Goal: Answer question/provide support: Share knowledge or assist other users

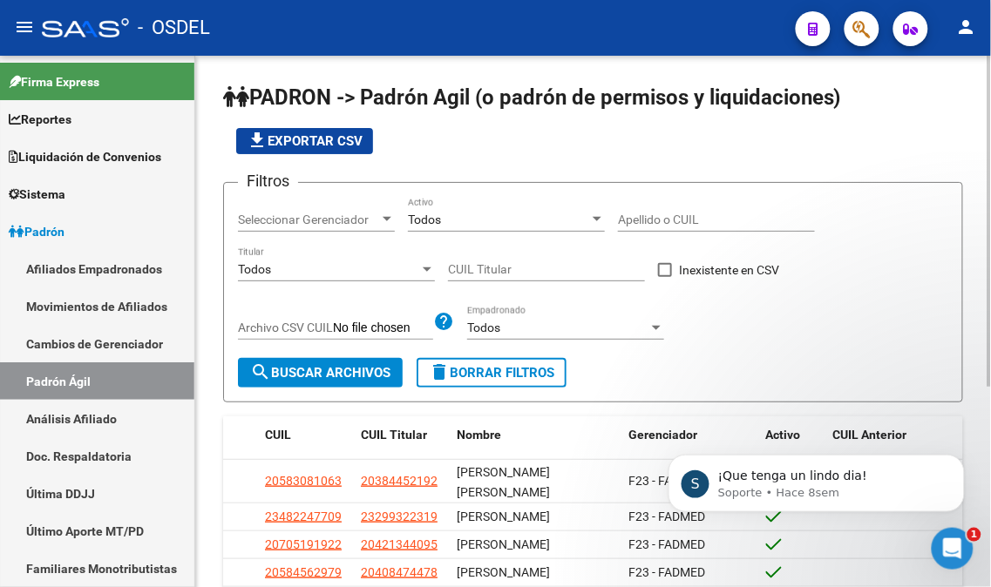
click at [667, 222] on input "Apellido o CUIL" at bounding box center [716, 220] width 197 height 15
paste input "38024935"
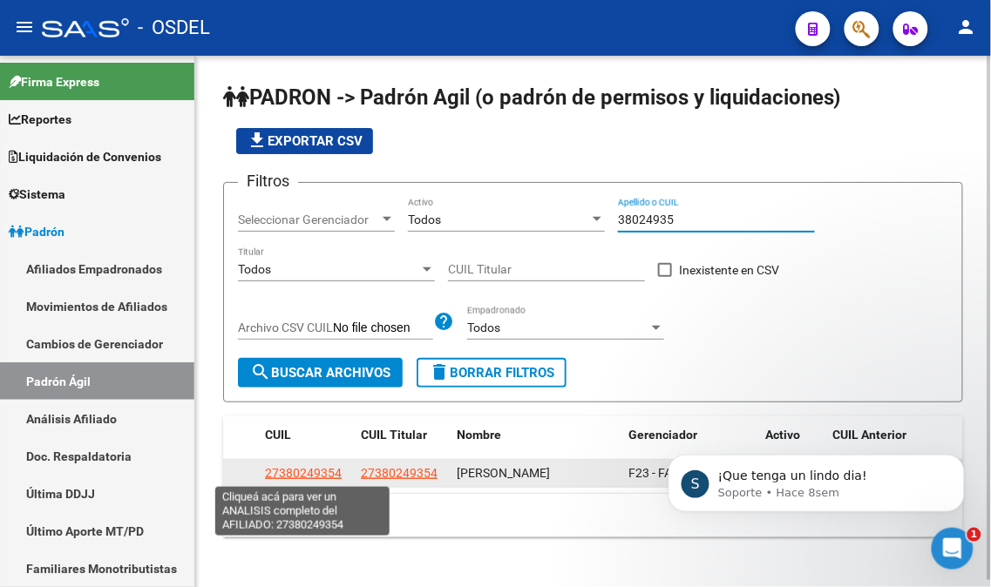
type input "38024935"
click at [311, 473] on span "27380249354" at bounding box center [303, 473] width 77 height 14
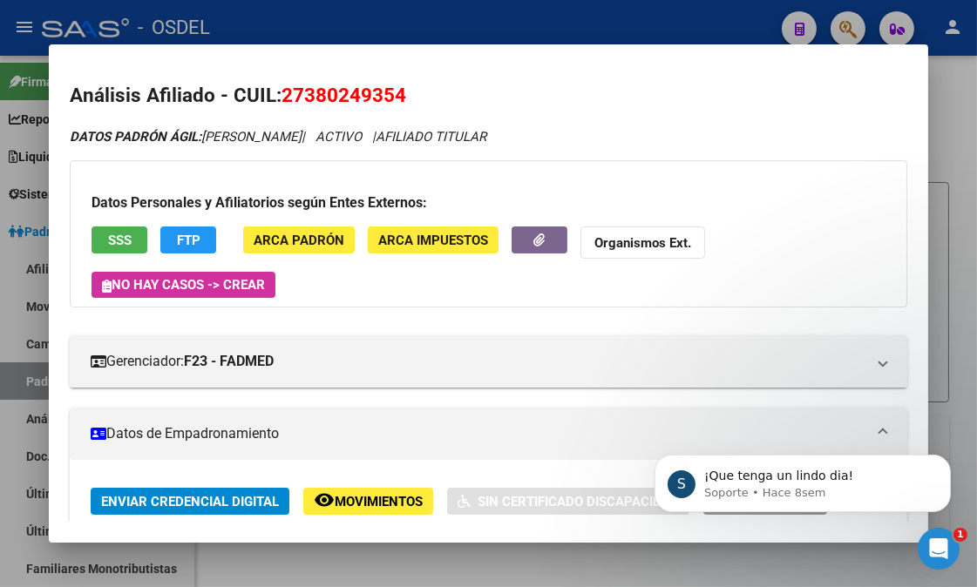
click at [120, 244] on span "SSS" at bounding box center [120, 241] width 24 height 16
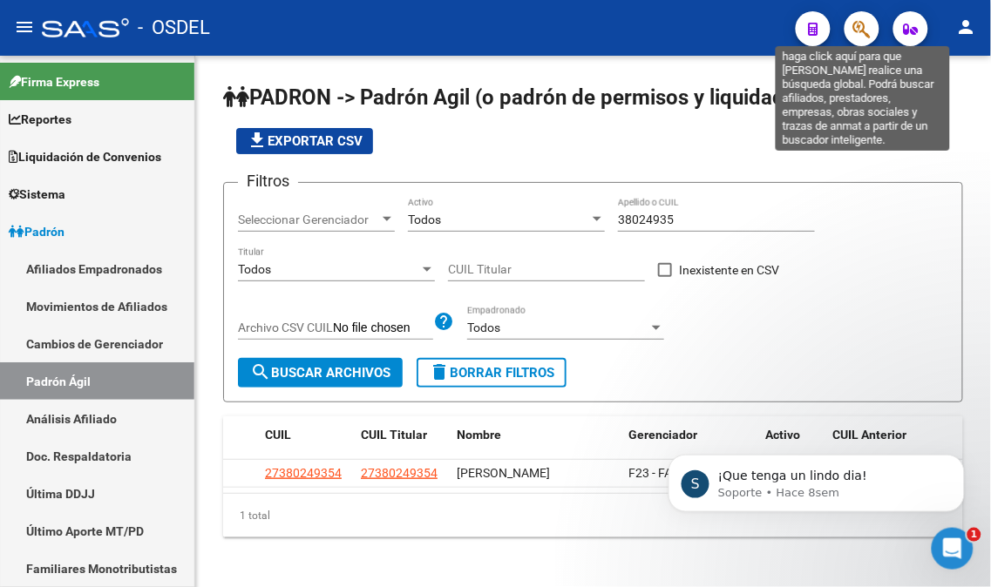
click at [868, 35] on icon "button" at bounding box center [861, 29] width 17 height 20
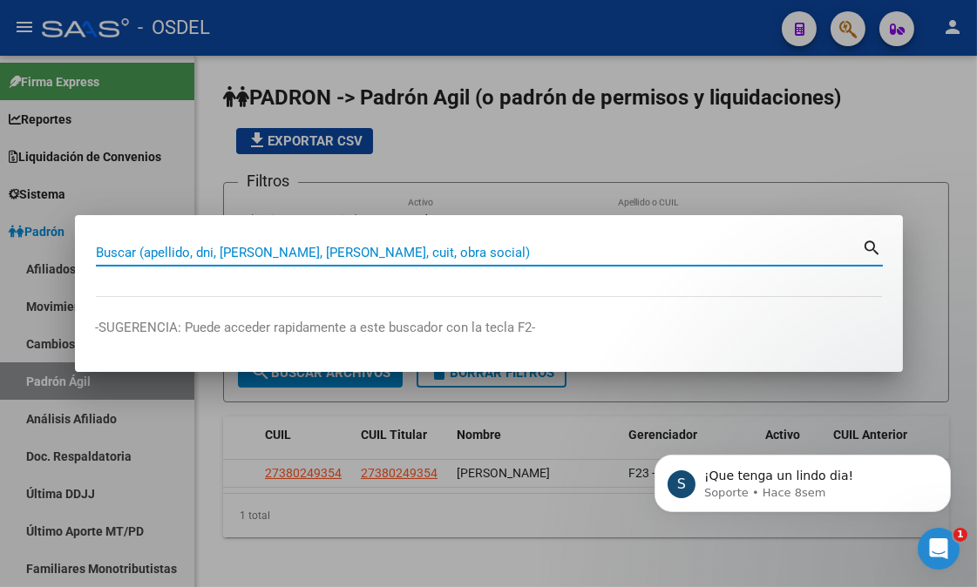
click at [261, 251] on input "Buscar (apellido, dni, [PERSON_NAME], [PERSON_NAME], cuit, obra social)" at bounding box center [479, 253] width 767 height 16
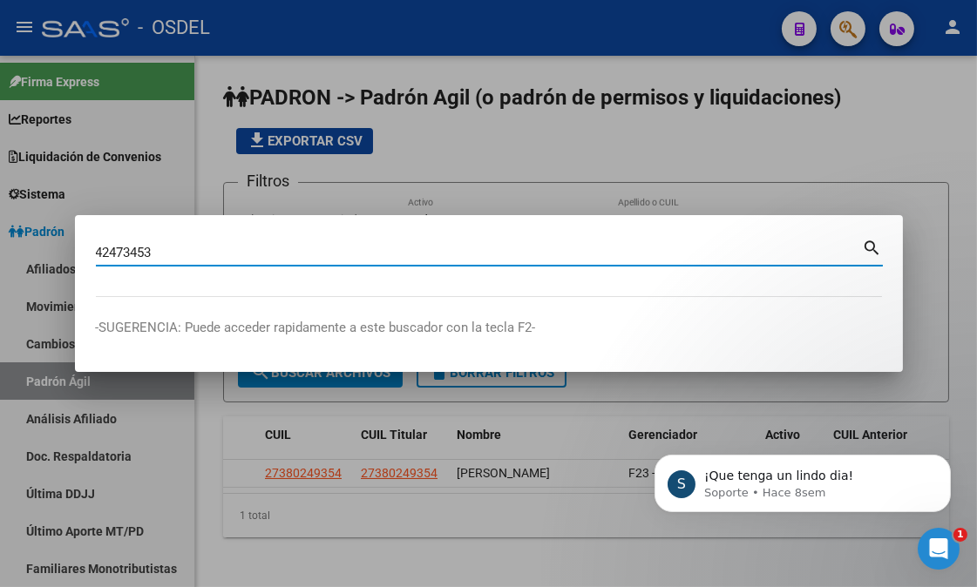
type input "42473453"
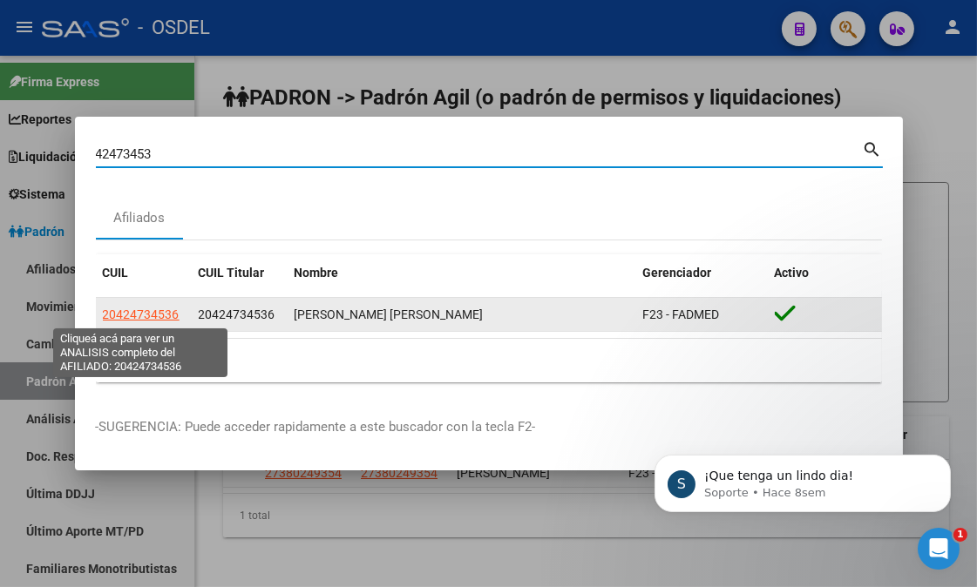
click at [153, 308] on span "20424734536" at bounding box center [141, 315] width 77 height 14
type textarea "20424734536"
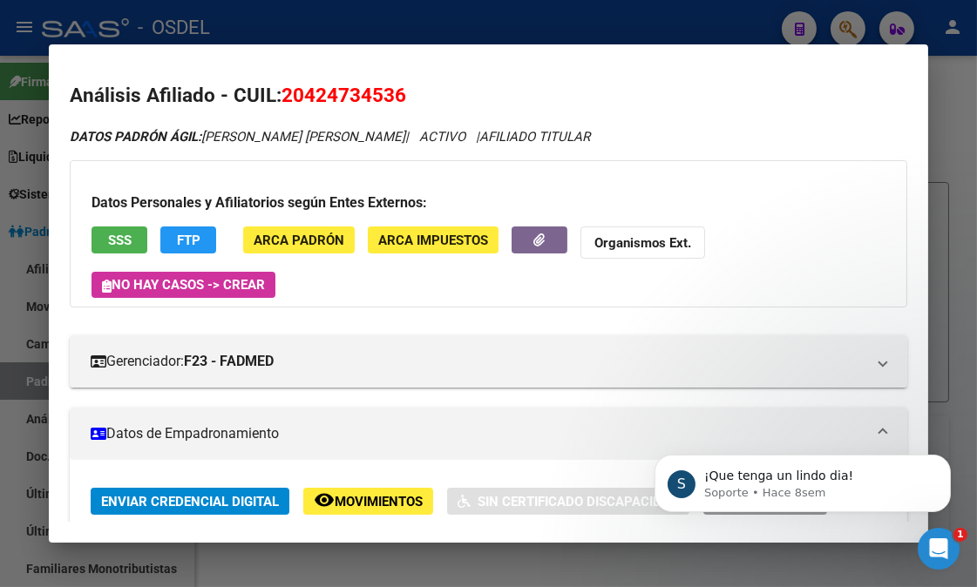
click at [124, 233] on span "SSS" at bounding box center [120, 241] width 24 height 16
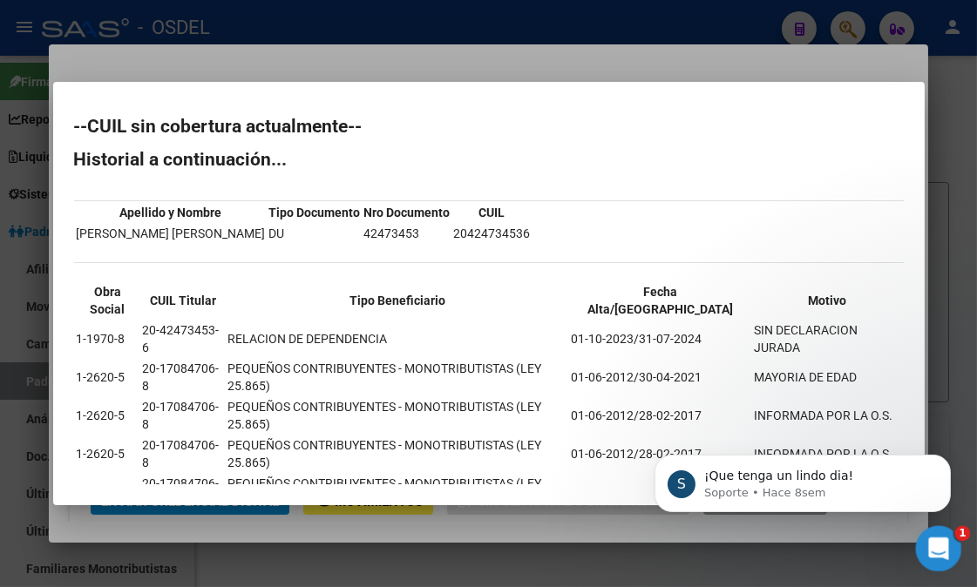
click at [934, 546] on icon "Abrir Intercom Messenger" at bounding box center [936, 546] width 29 height 29
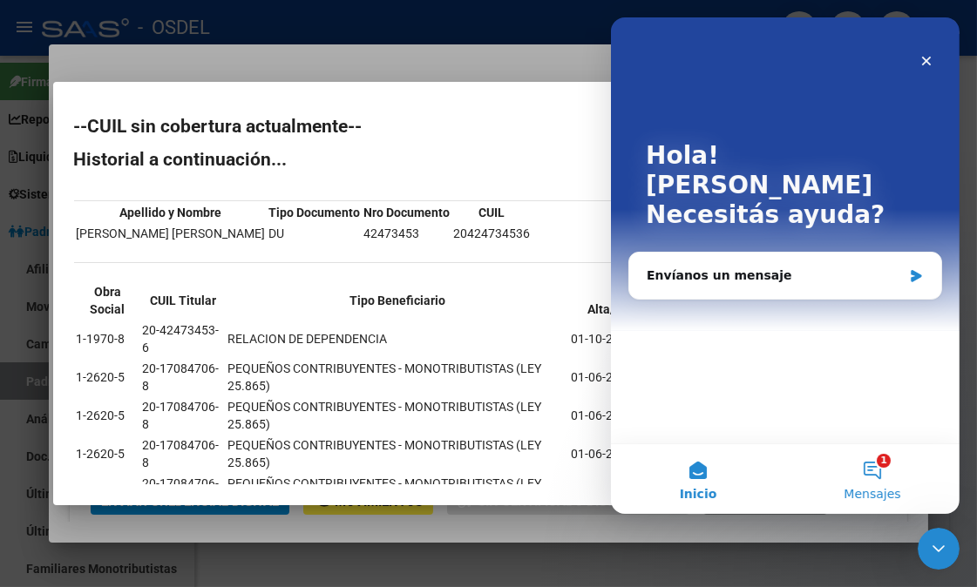
click at [872, 471] on button "1 Mensajes" at bounding box center [871, 479] width 174 height 70
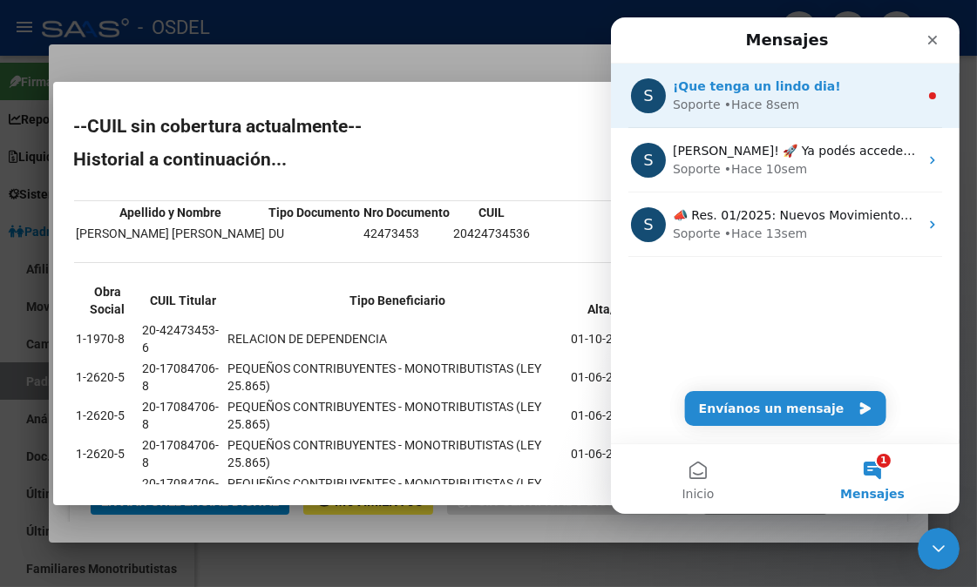
click at [753, 97] on div "• Hace 8sem" at bounding box center [761, 105] width 76 height 18
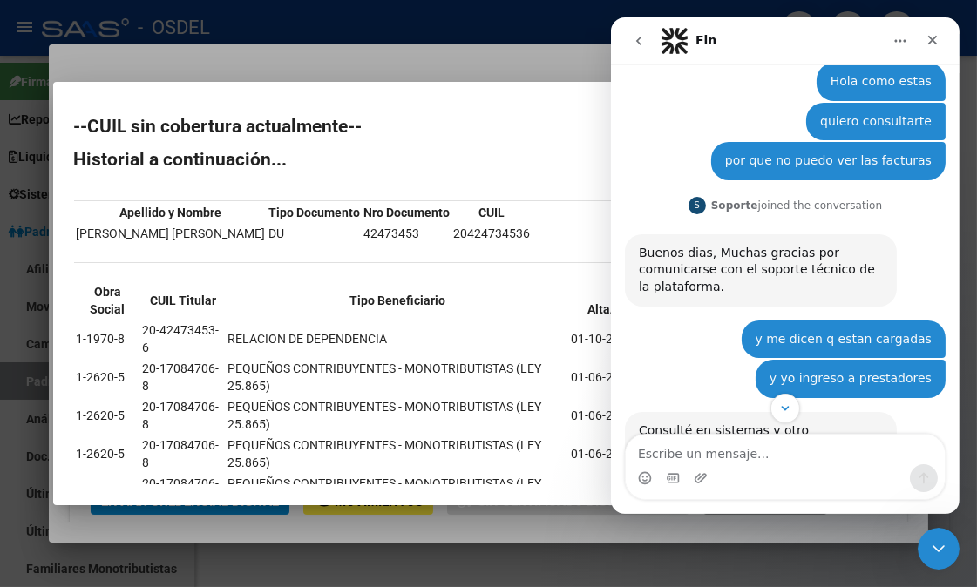
scroll to position [660, 0]
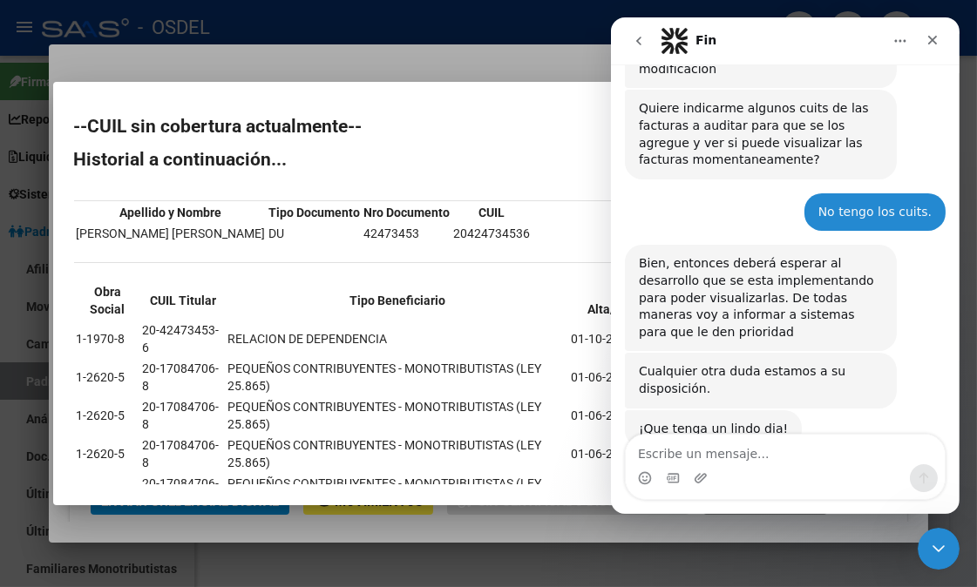
click at [738, 457] on textarea "Escribe un mensaje..." at bounding box center [784, 450] width 319 height 30
type textarea "Buenas tardes, chicos."
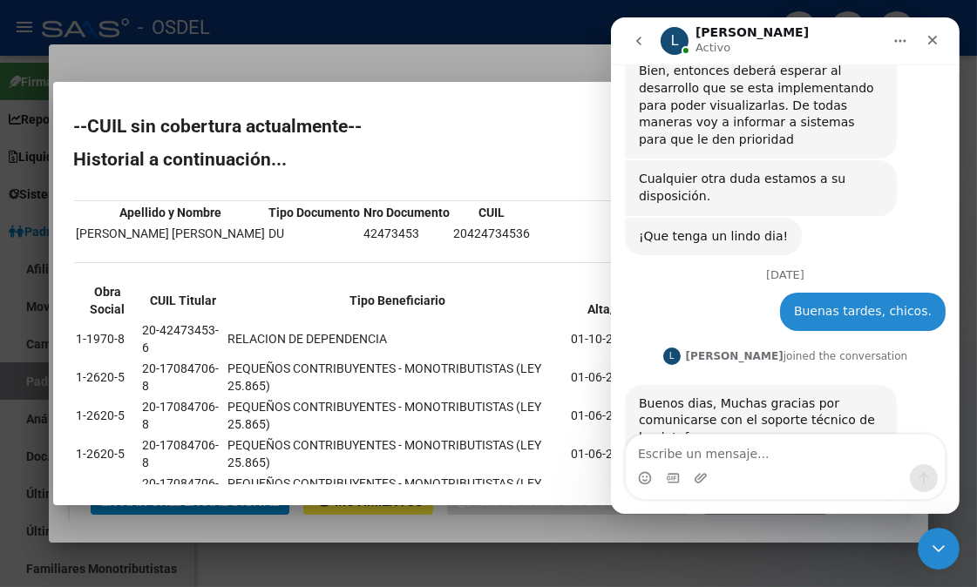
scroll to position [885, 0]
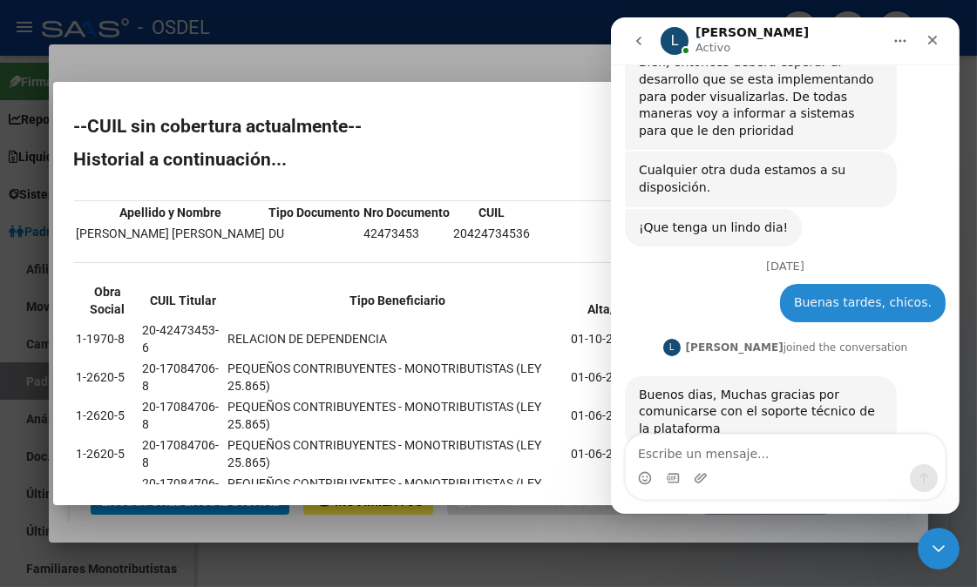
click at [738, 457] on textarea "Escribe un mensaje..." at bounding box center [784, 450] width 319 height 30
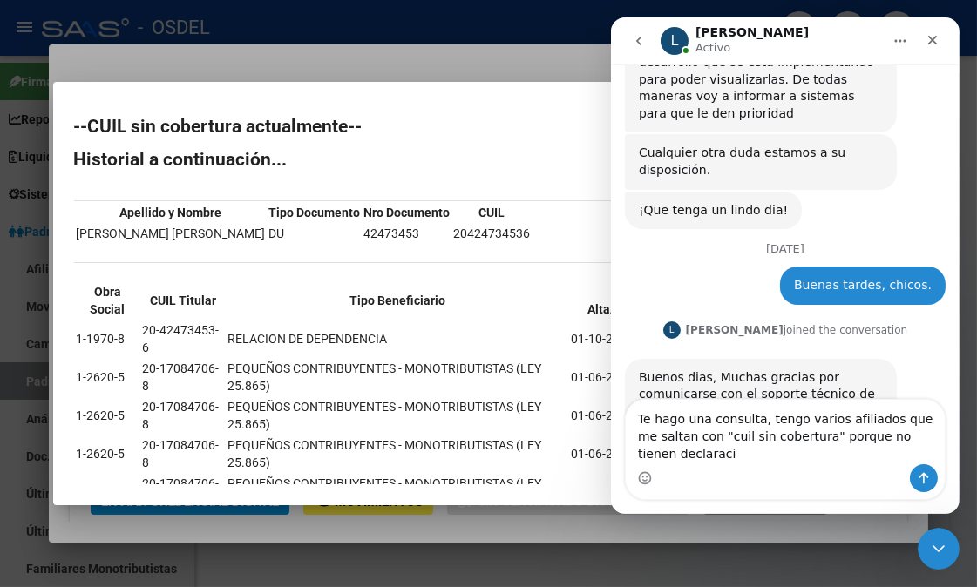
scroll to position [920, 0]
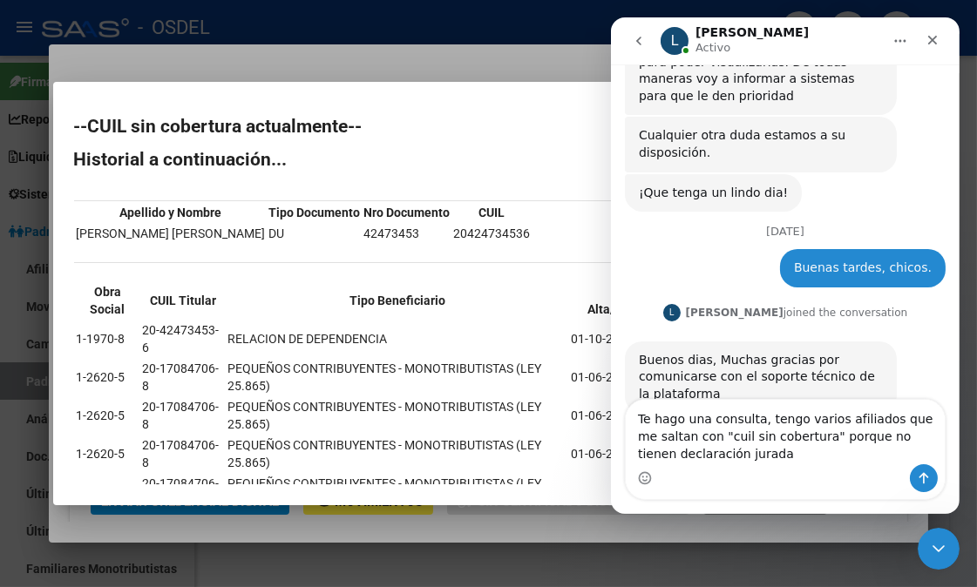
type textarea "Te hago una consulta, tengo varios afiliados que me saltan con "cuil sin cobert…"
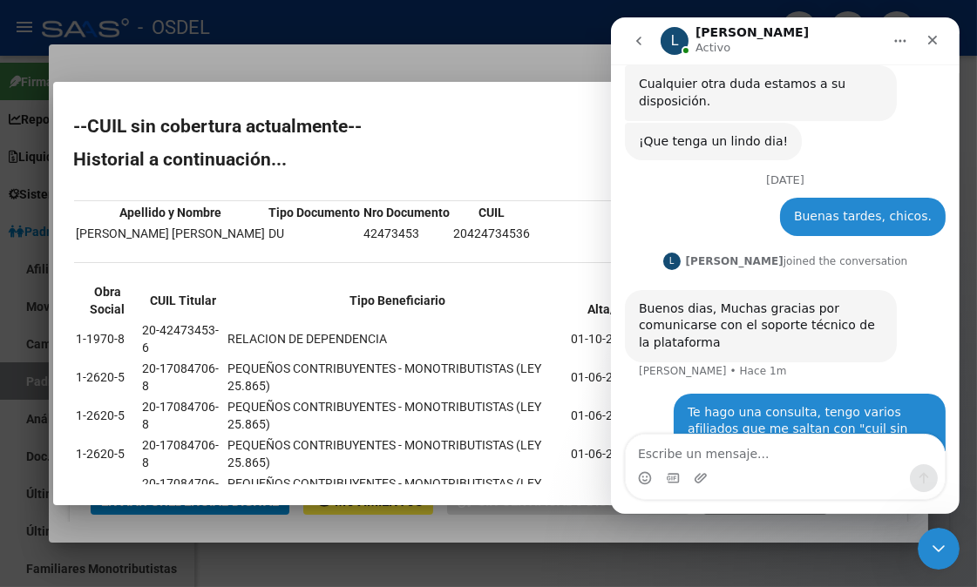
scroll to position [971, 0]
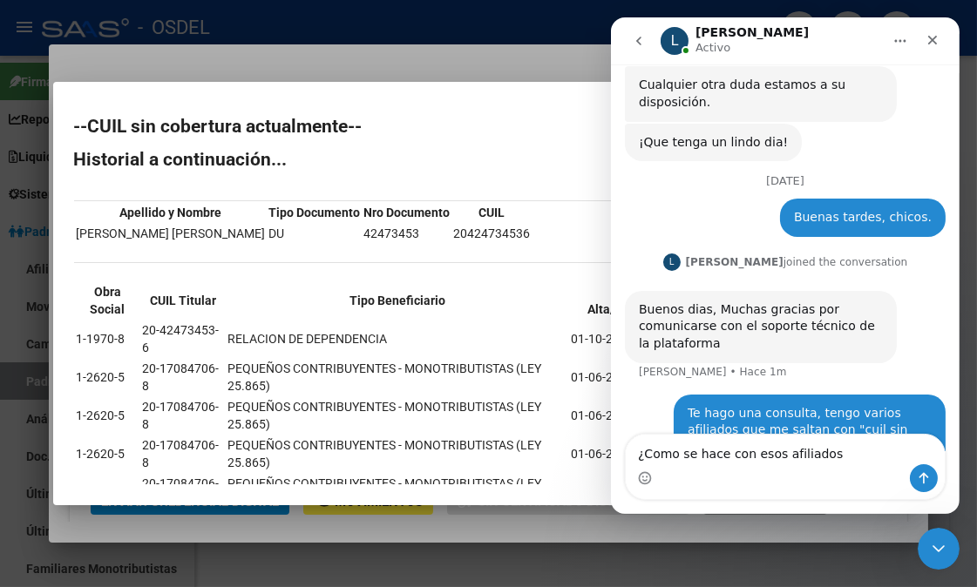
type textarea "¿Como se hace con esos afiliados?"
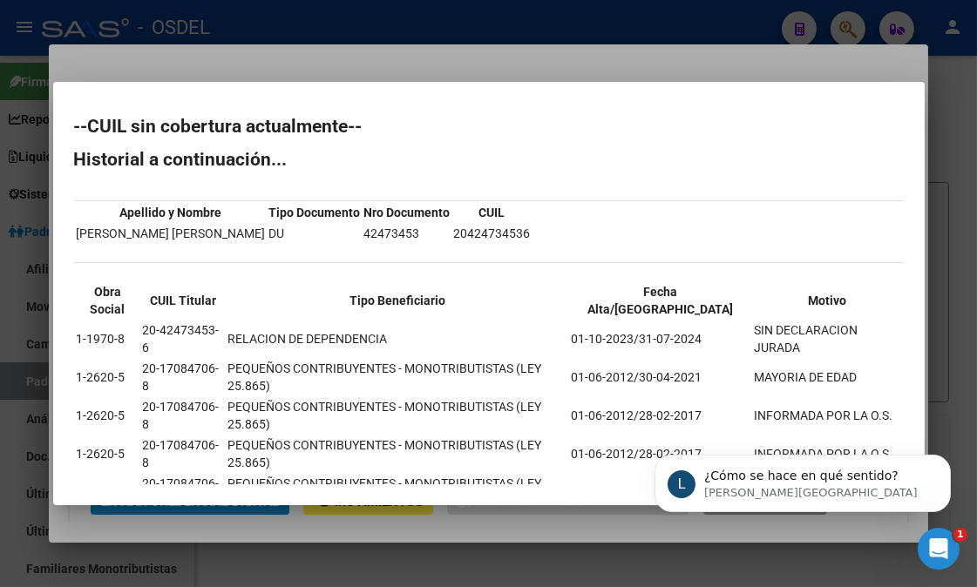
scroll to position [1063, 0]
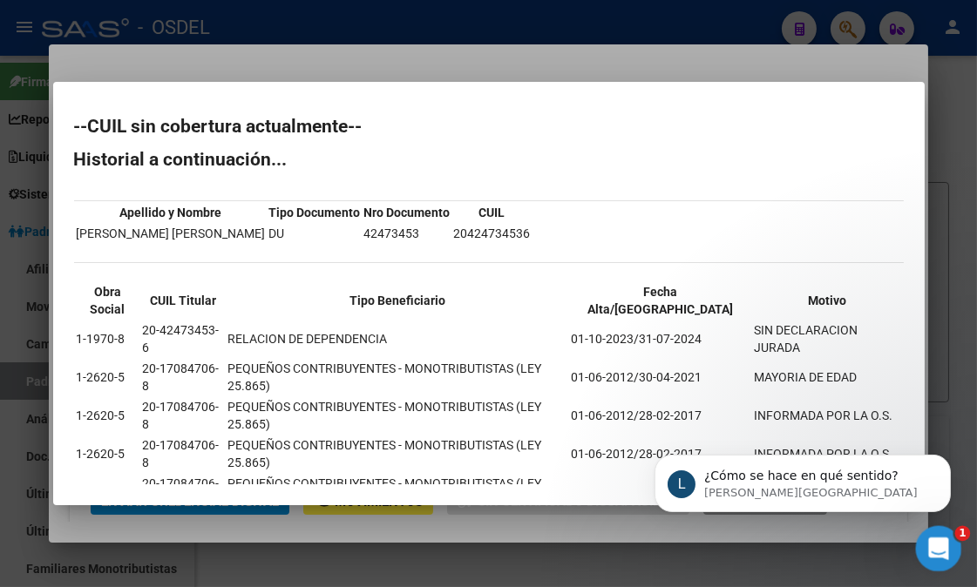
click at [939, 546] on icon "Abrir Intercom Messenger" at bounding box center [936, 546] width 29 height 29
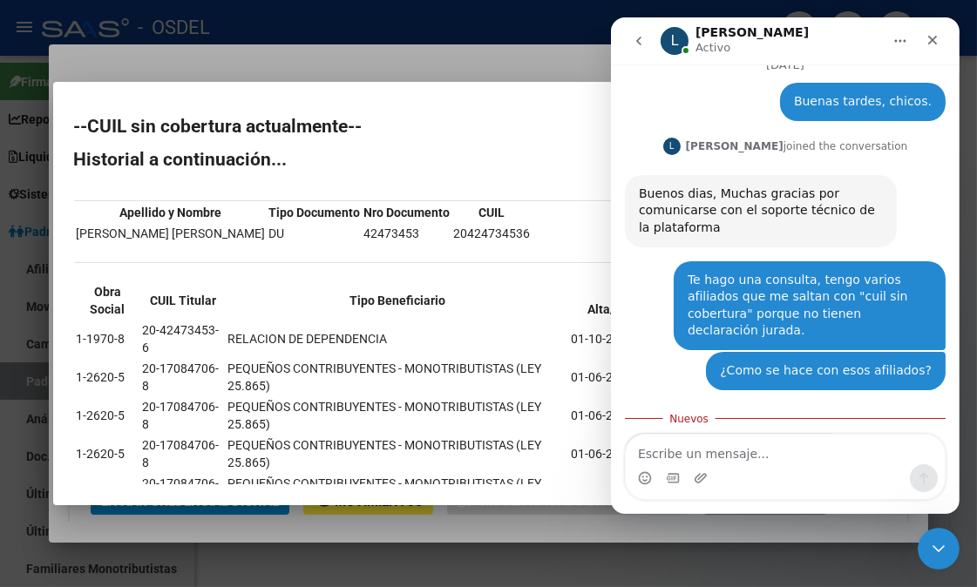
scroll to position [1092, 0]
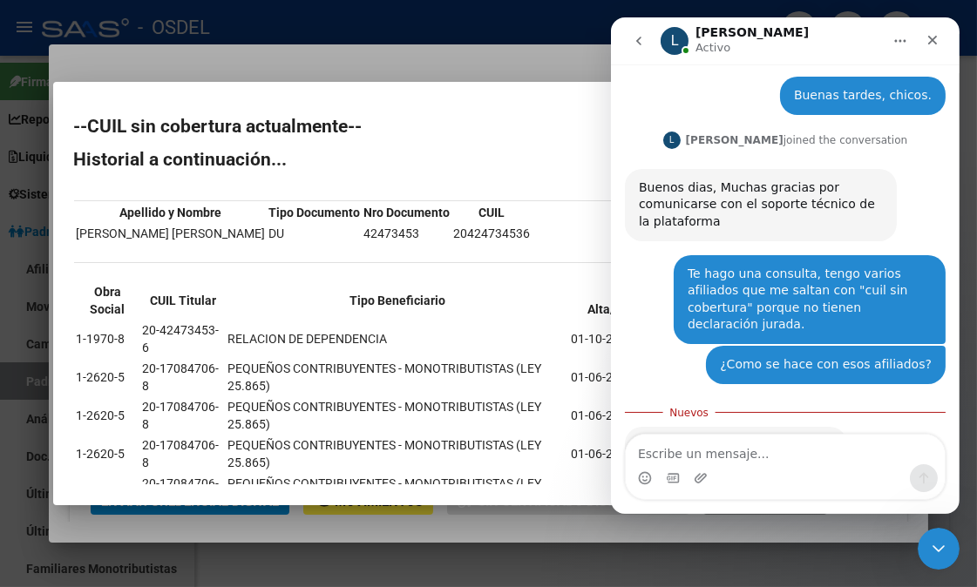
click at [715, 461] on textarea "Escribe un mensaje..." at bounding box center [784, 450] width 319 height 30
type textarea "En el sentido de la prestación, ¿se le brinda?"
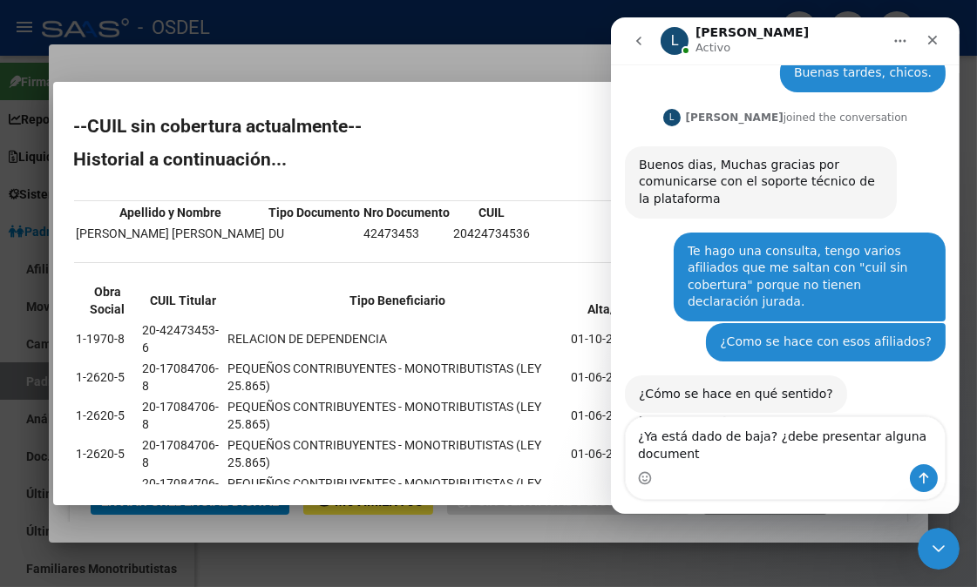
scroll to position [1133, 0]
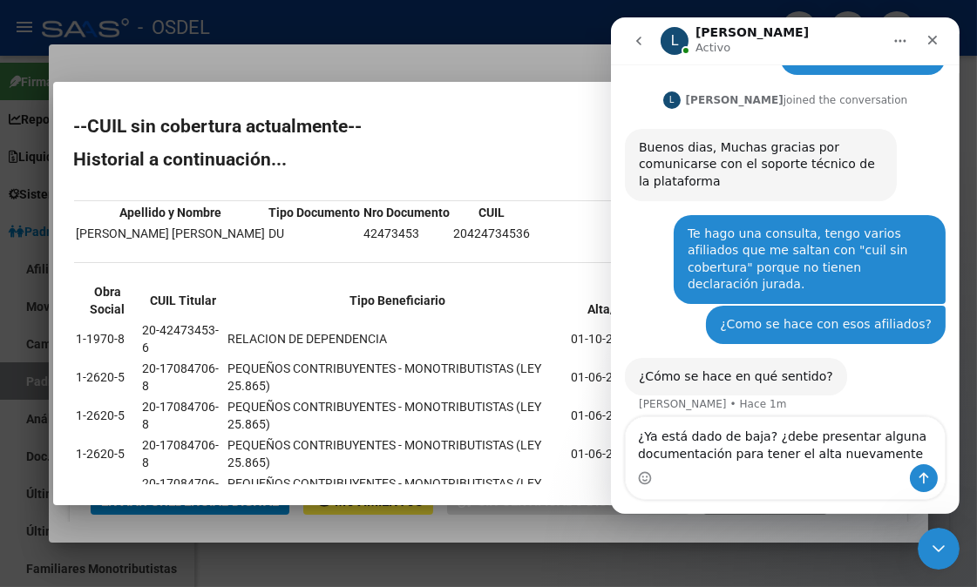
type textarea "¿Ya está dado de baja? ¿debe presentar alguna documentación para tener el alta …"
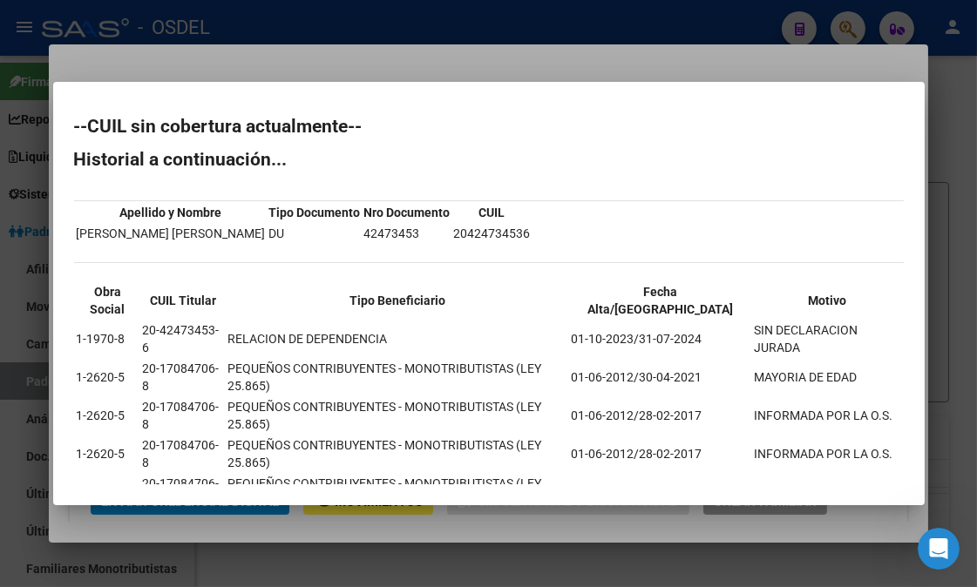
scroll to position [1256, 0]
click at [938, 546] on icon "Abrir Intercom Messenger" at bounding box center [936, 546] width 29 height 29
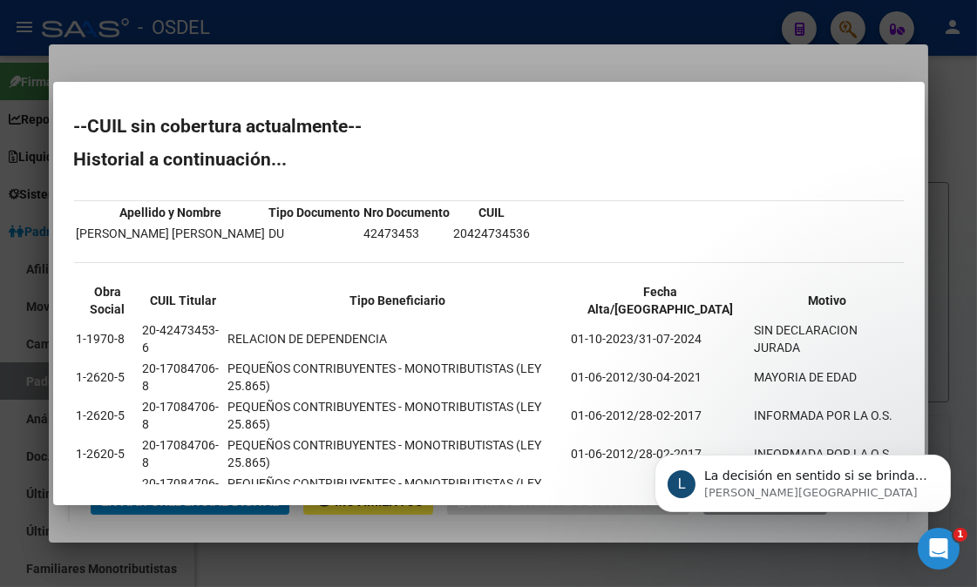
scroll to position [1292, 0]
click at [847, 483] on p "La decisión en sentido si se brinda prestación o no, es de uds. Lo que correspo…" at bounding box center [815, 475] width 225 height 17
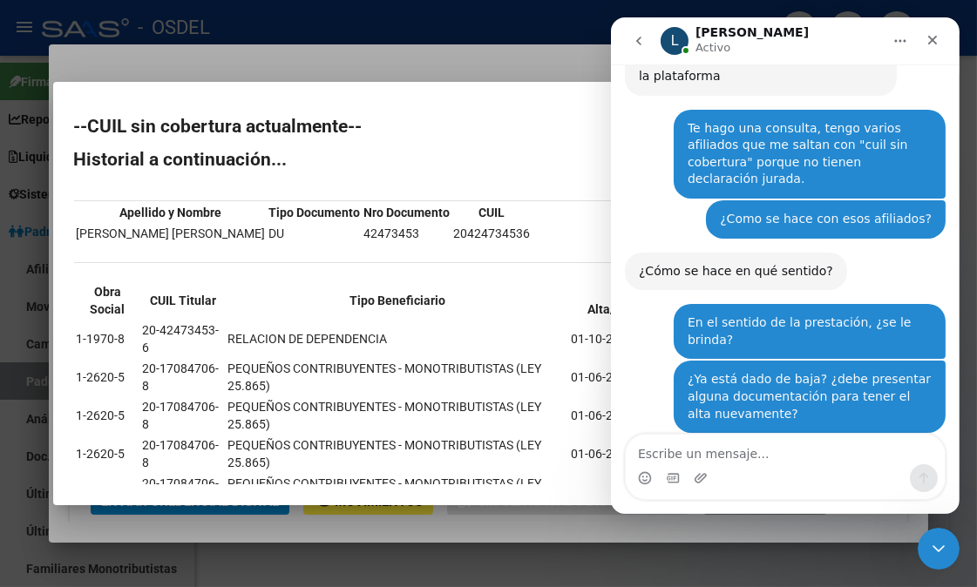
scroll to position [1321, 0]
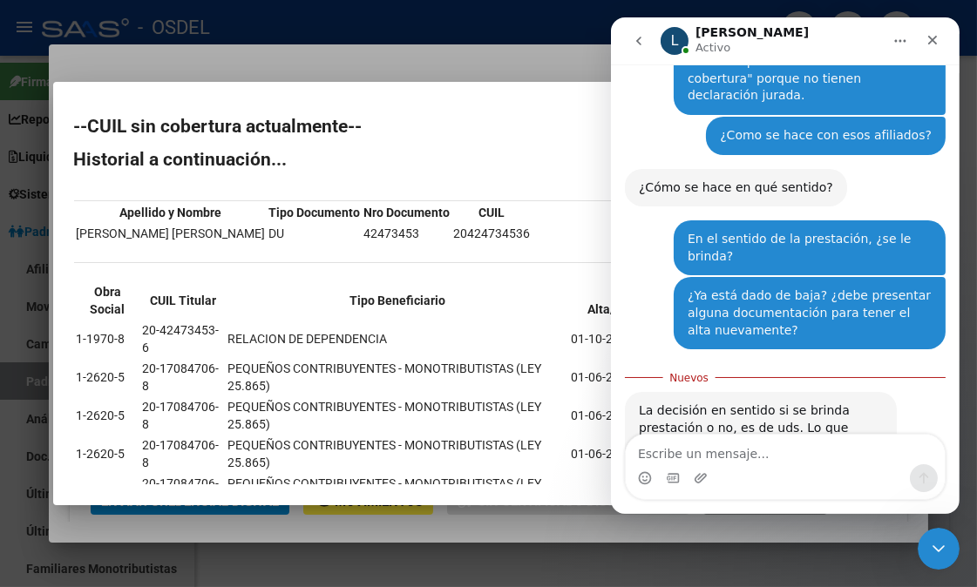
click at [462, 359] on td "PEQUEÑOS CONTRIBUYENTES - MONOTRIBUTISTAS (LEY 25.865)" at bounding box center [398, 377] width 342 height 37
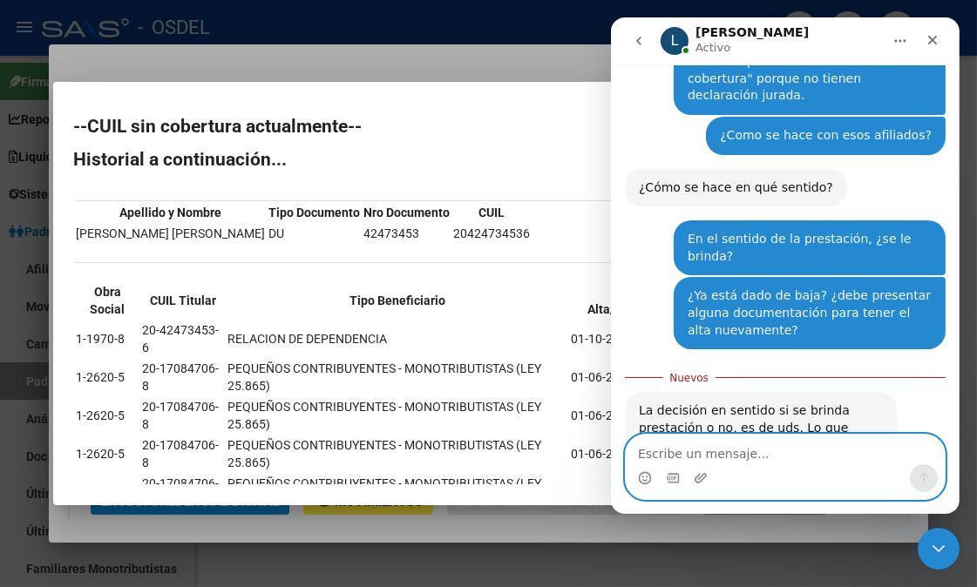
click at [767, 449] on textarea "Escribe un mensaje..." at bounding box center [784, 450] width 319 height 30
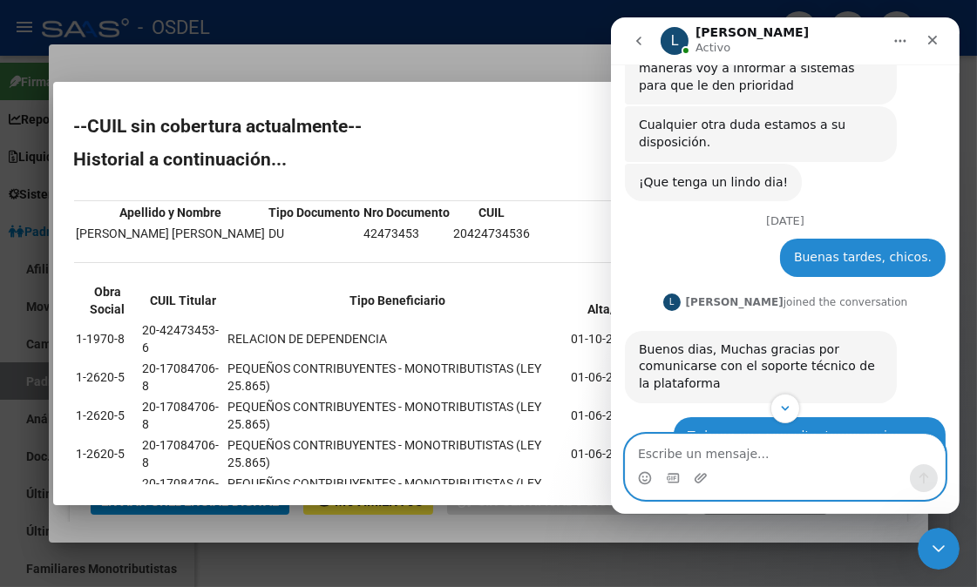
scroll to position [1320, 0]
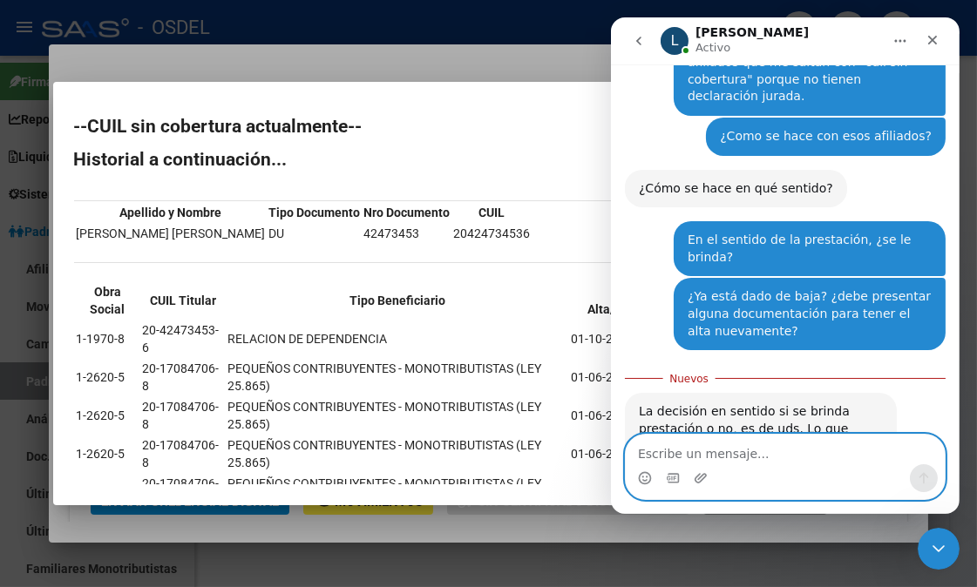
click at [760, 461] on textarea "Escribe un mensaje..." at bounding box center [784, 450] width 319 height 30
type textarea "o"
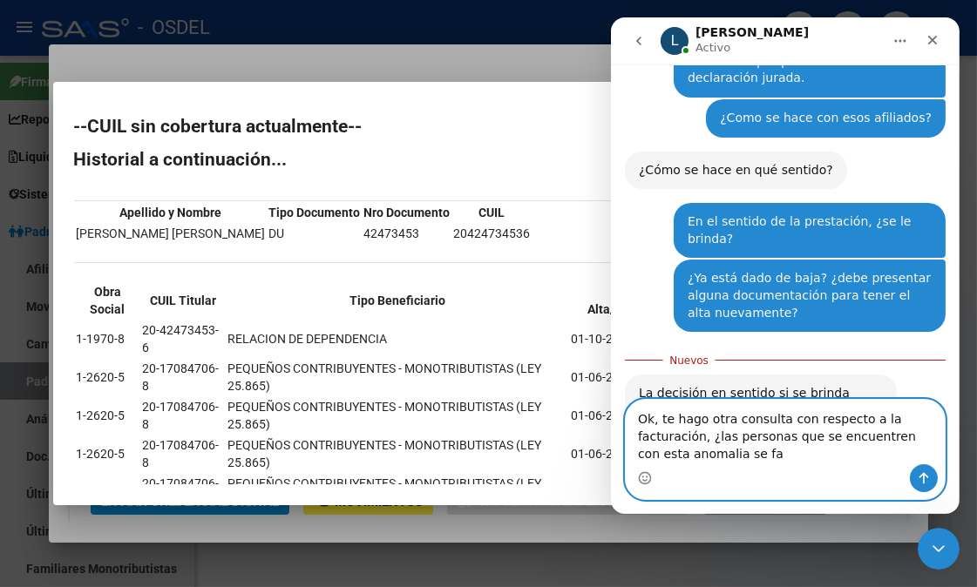
scroll to position [1356, 0]
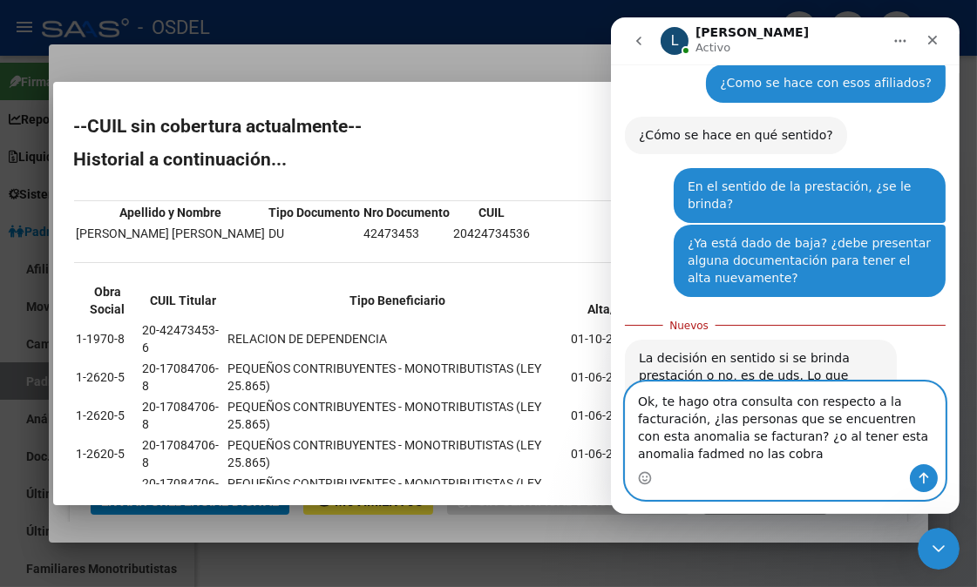
type textarea "Ok, te hago otra consulta con respecto a la facturación, ¿las personas que se e…"
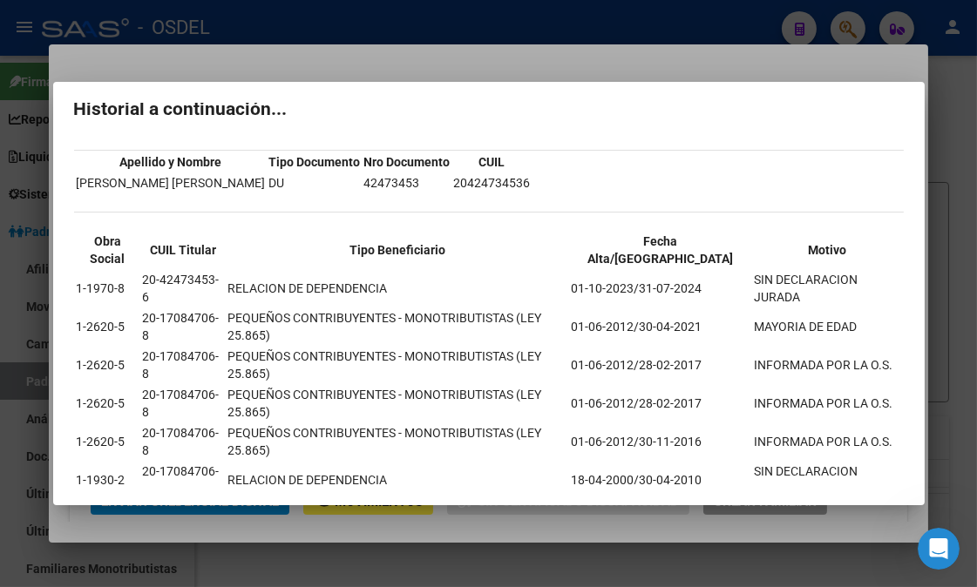
scroll to position [12, 0]
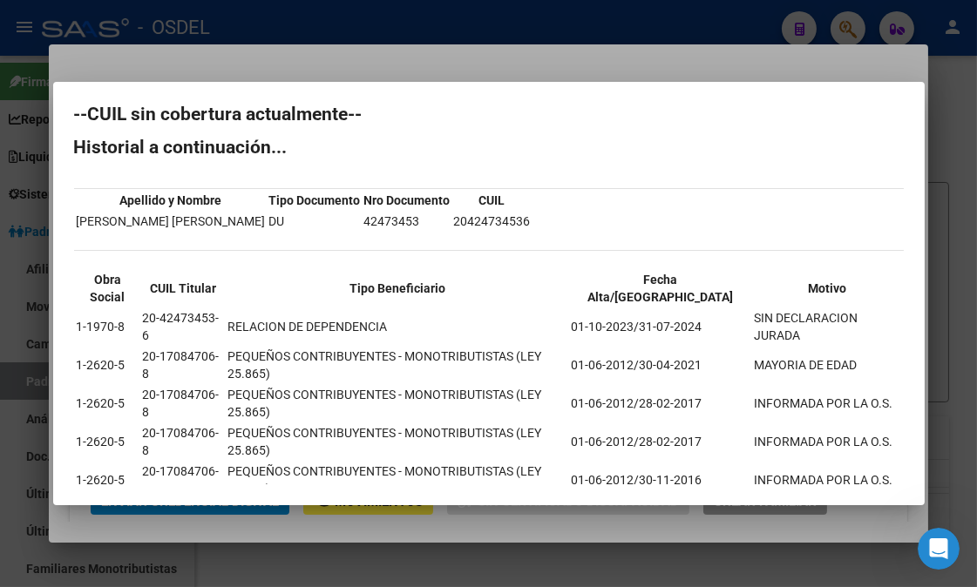
click at [953, 131] on div at bounding box center [488, 293] width 977 height 587
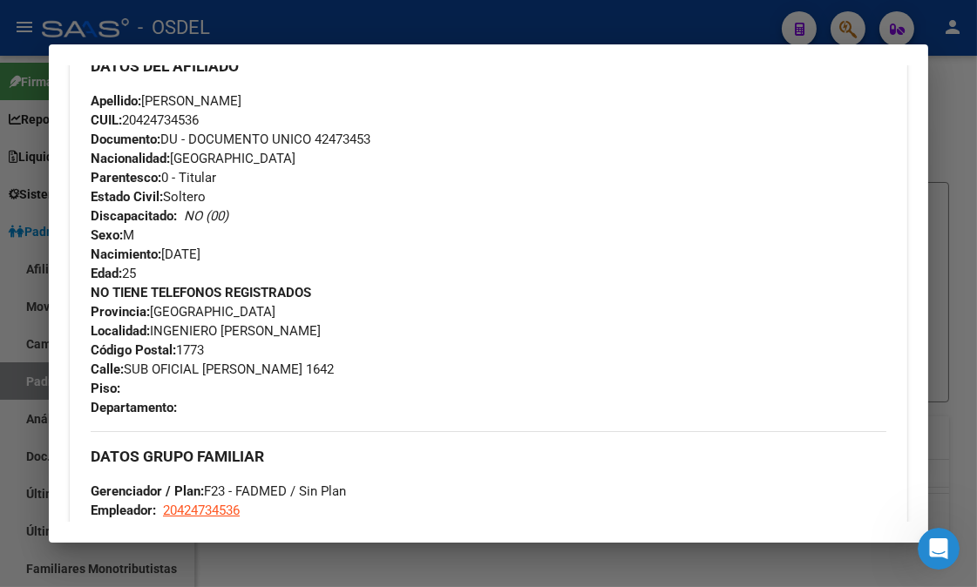
scroll to position [1110, 0]
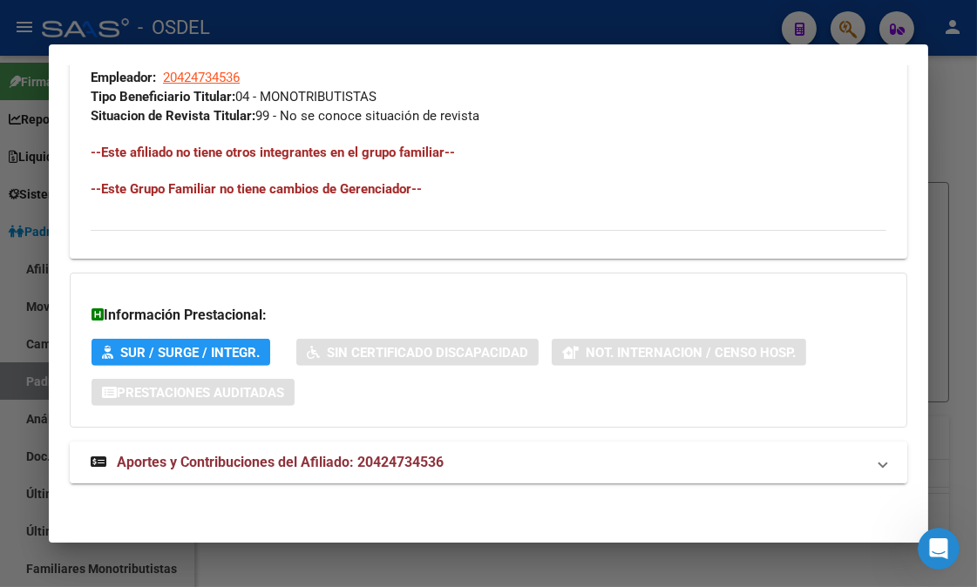
click at [255, 463] on span "Aportes y Contribuciones del Afiliado: 20424734536" at bounding box center [280, 462] width 327 height 17
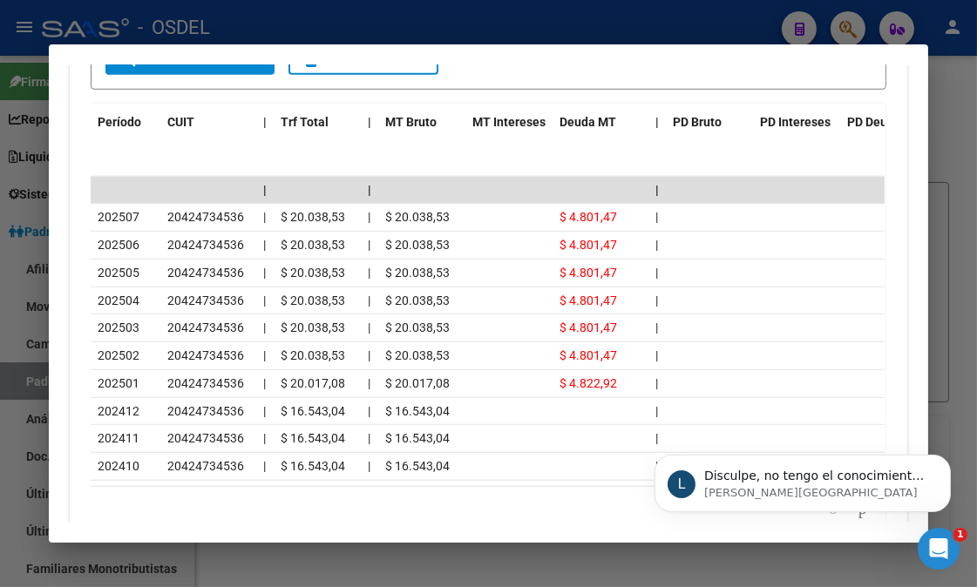
scroll to position [0, 0]
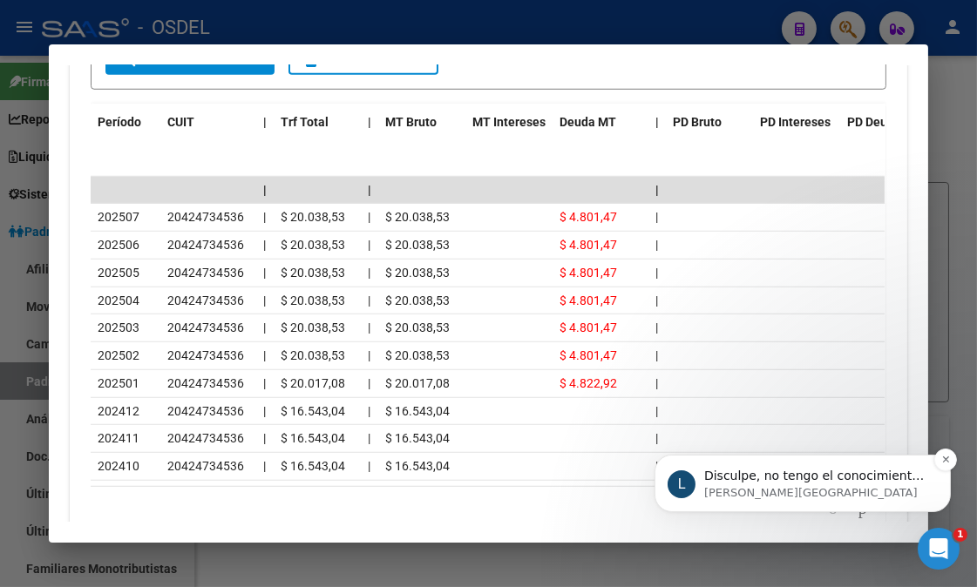
click at [808, 477] on p "Disculpe, no tengo el conocimiento para darle respuesta a esa consulta." at bounding box center [815, 475] width 225 height 17
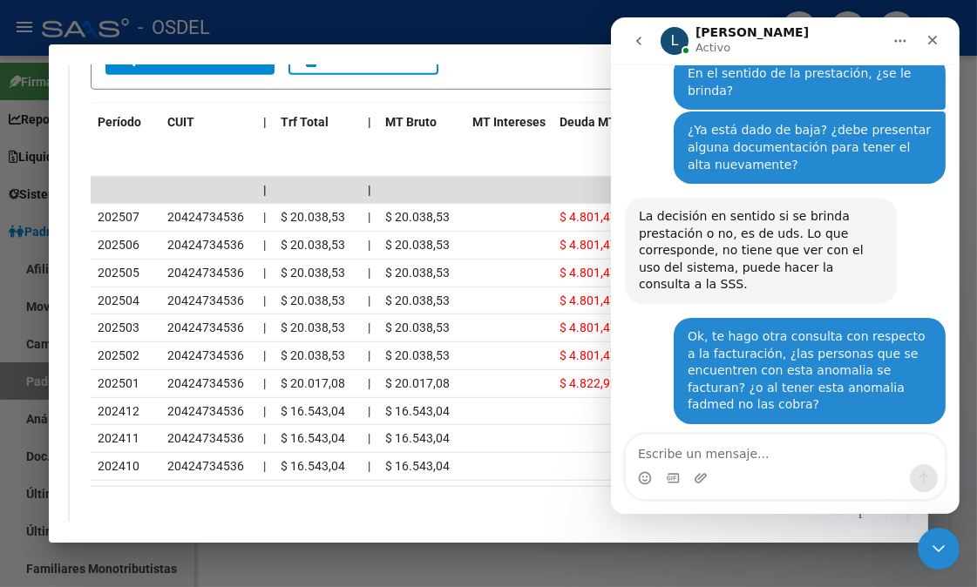
scroll to position [1493, 0]
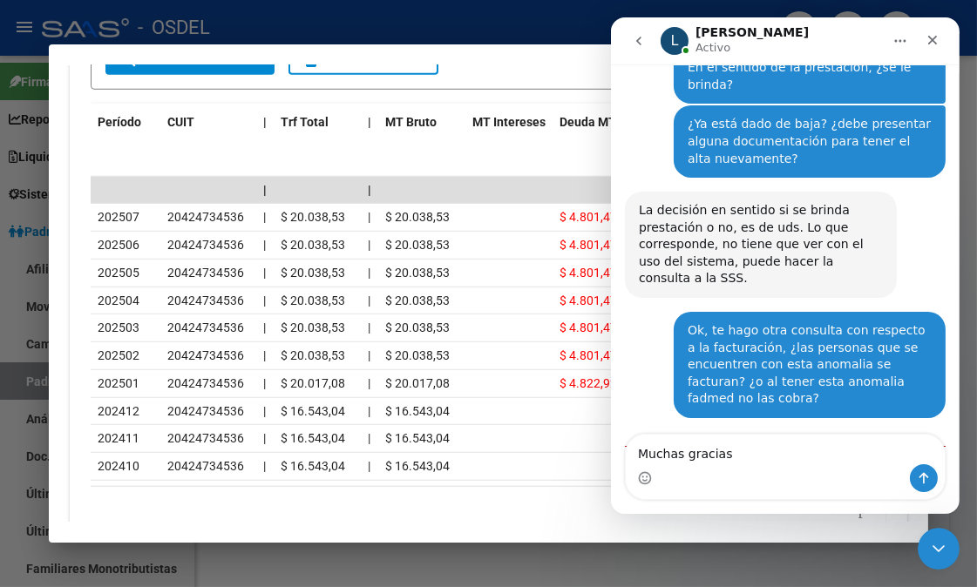
type textarea "Muchas gracias."
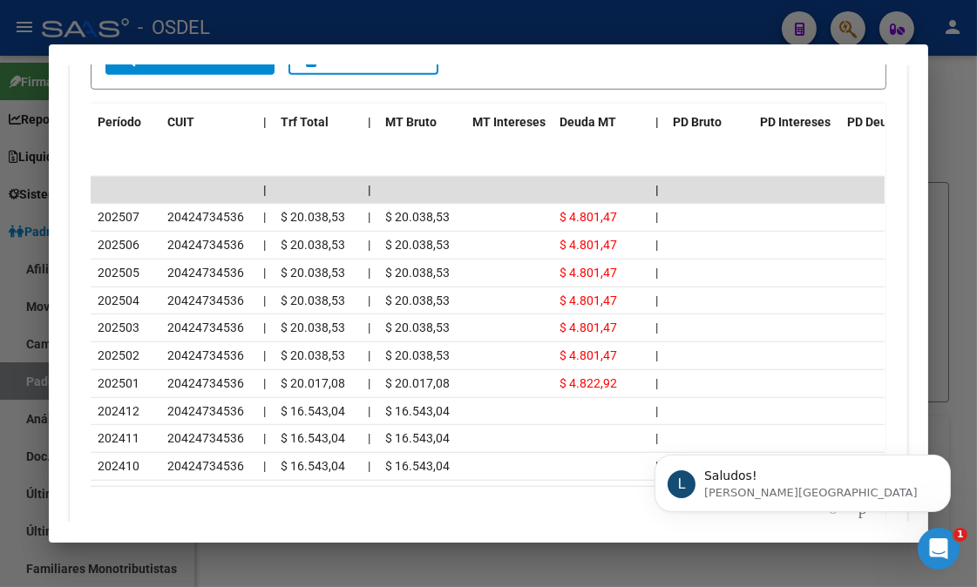
scroll to position [0, 0]
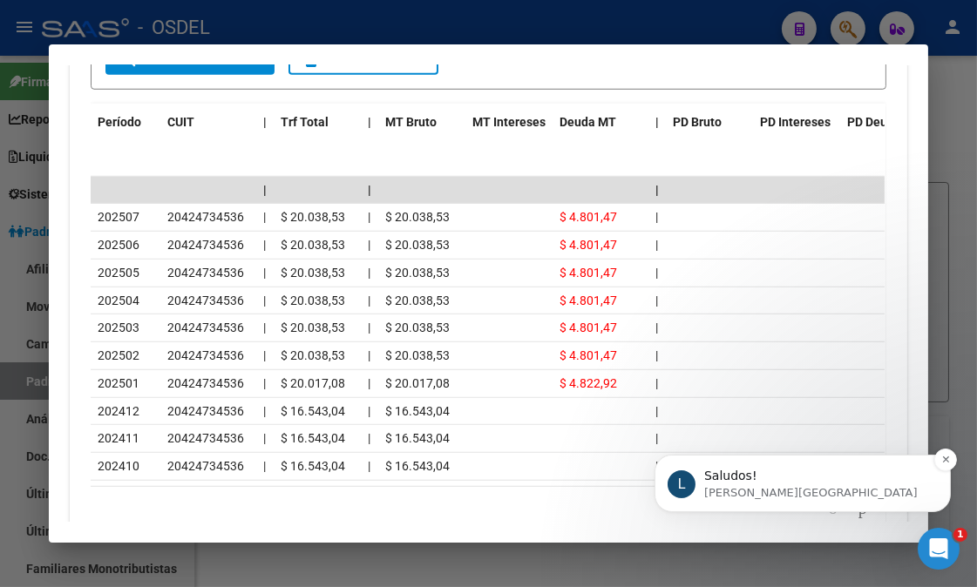
click at [778, 485] on p "[PERSON_NAME][GEOGRAPHIC_DATA]" at bounding box center [815, 493] width 225 height 16
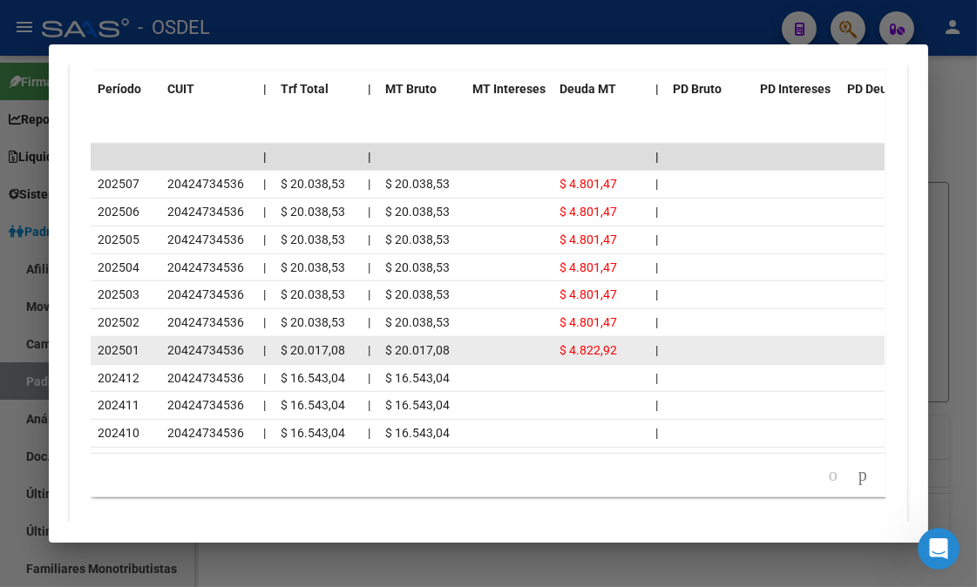
scroll to position [1896, 0]
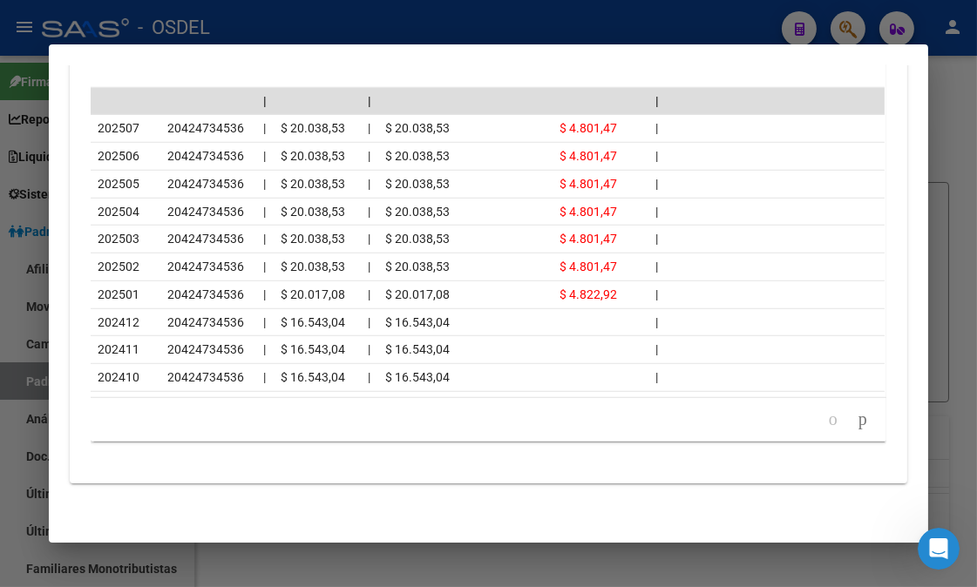
click at [971, 174] on div at bounding box center [488, 293] width 977 height 587
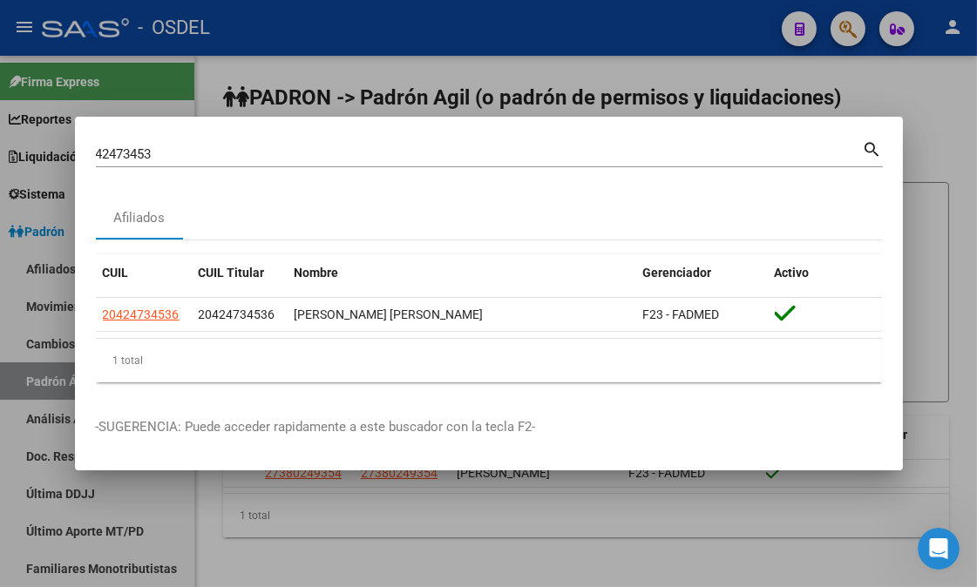
click at [925, 207] on div at bounding box center [488, 293] width 977 height 587
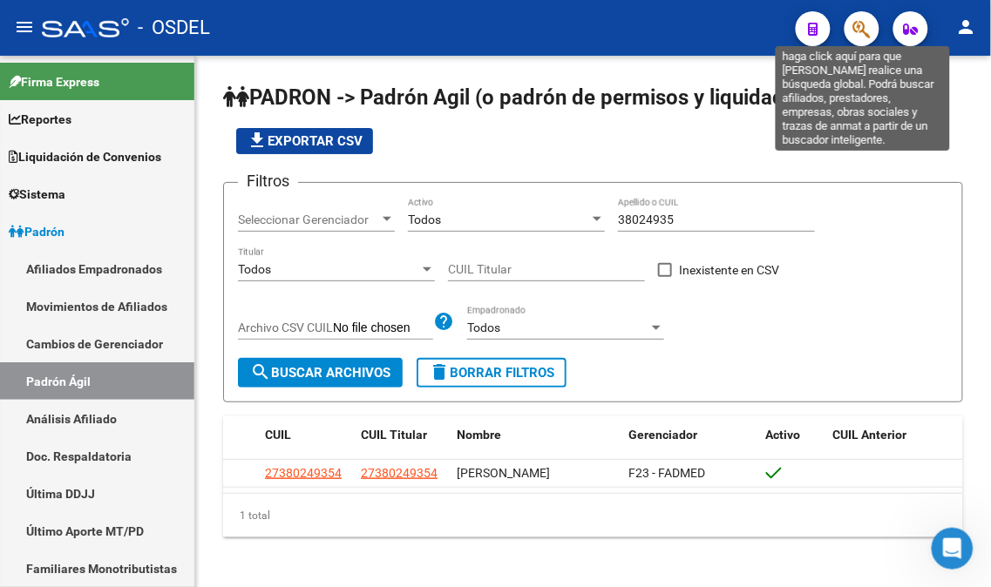
click at [865, 27] on icon "button" at bounding box center [861, 29] width 17 height 20
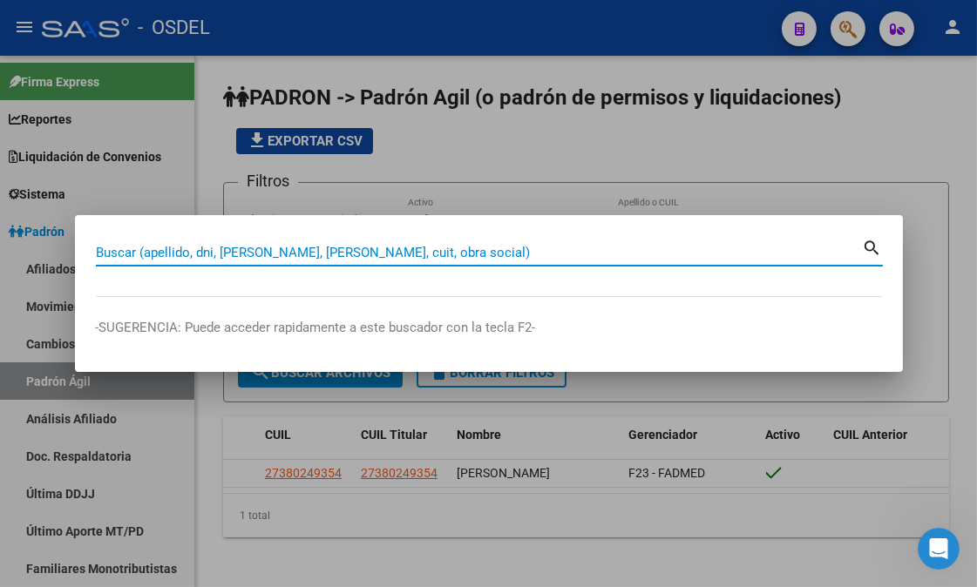
paste input "20422232843"
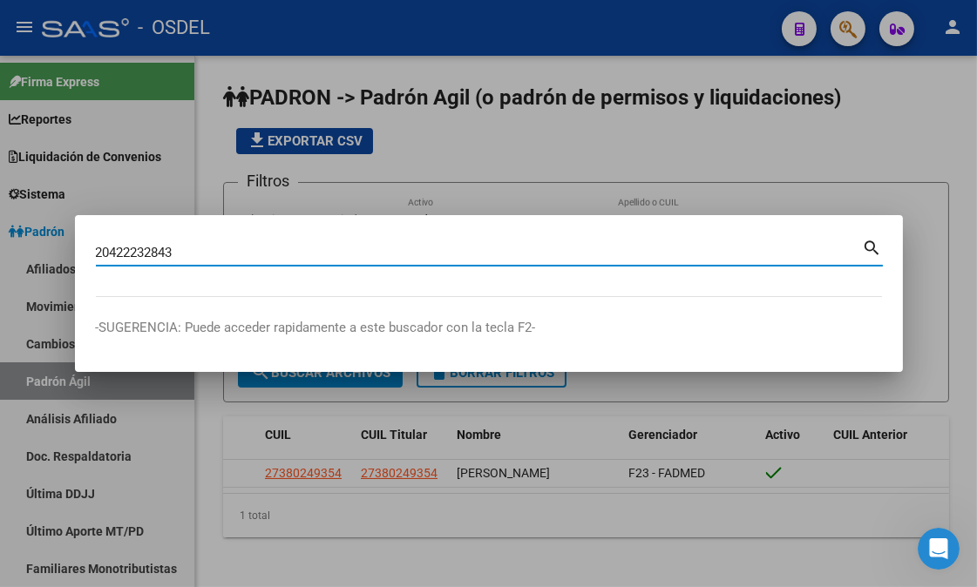
type input "20422232843"
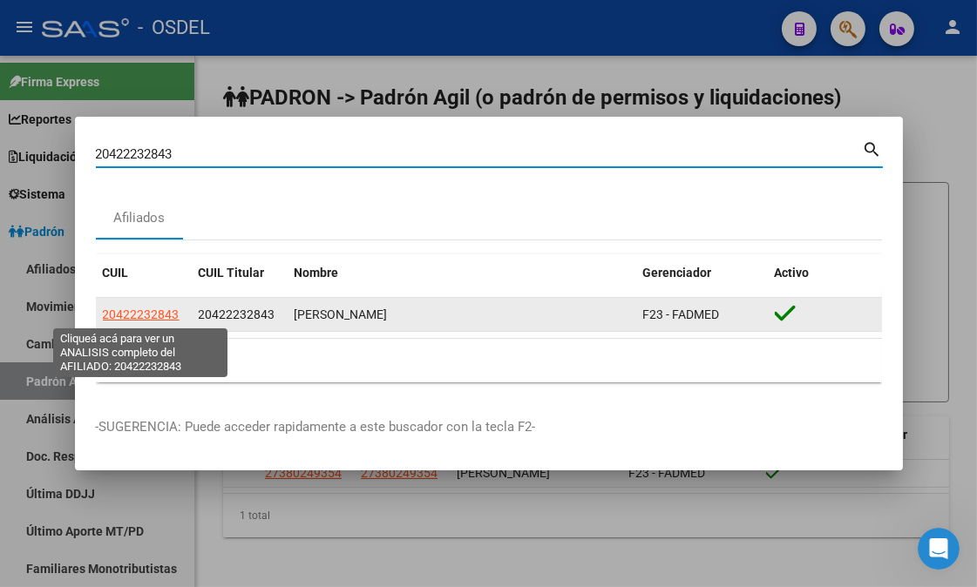
click at [149, 310] on span "20422232843" at bounding box center [141, 315] width 77 height 14
type textarea "20422232843"
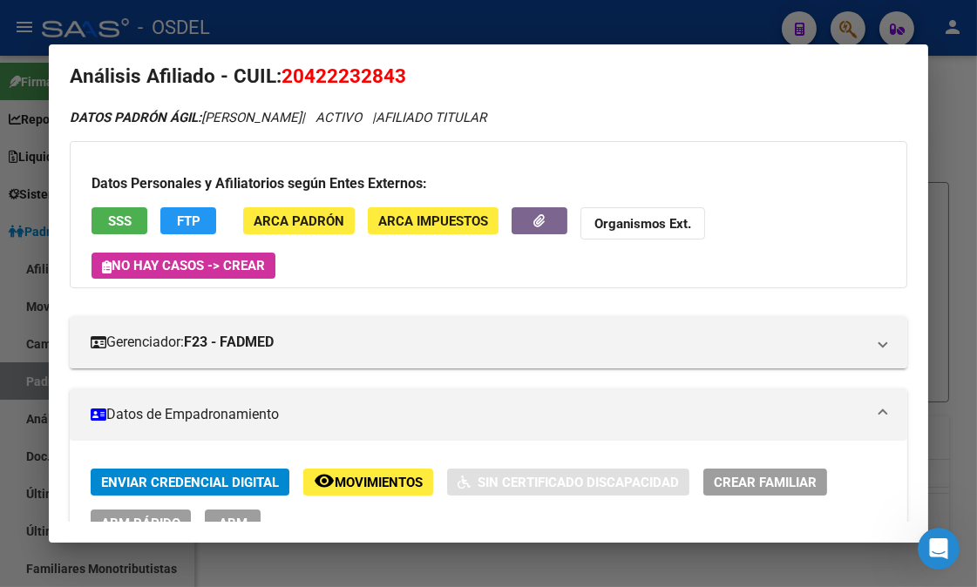
scroll to position [0, 0]
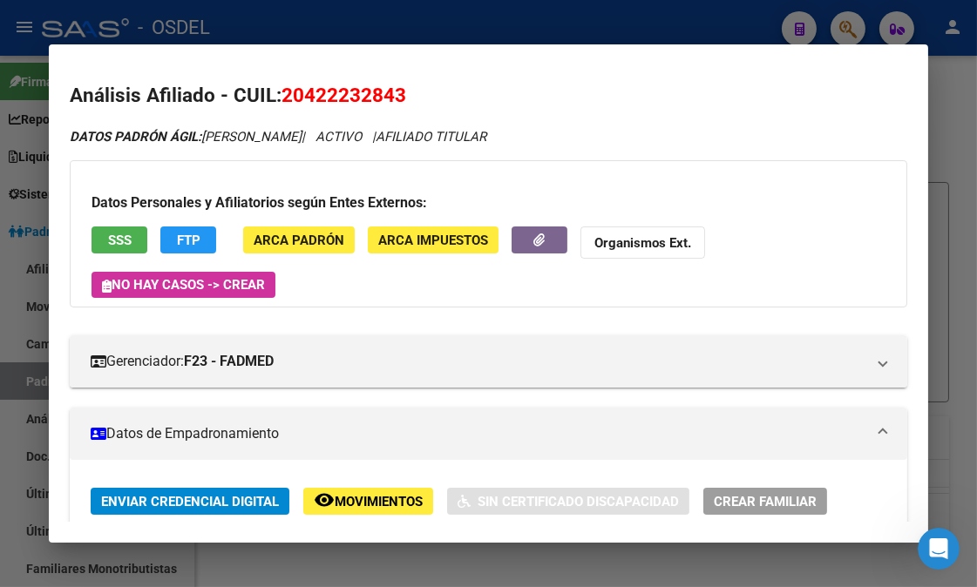
click at [126, 233] on button "SSS" at bounding box center [120, 240] width 56 height 27
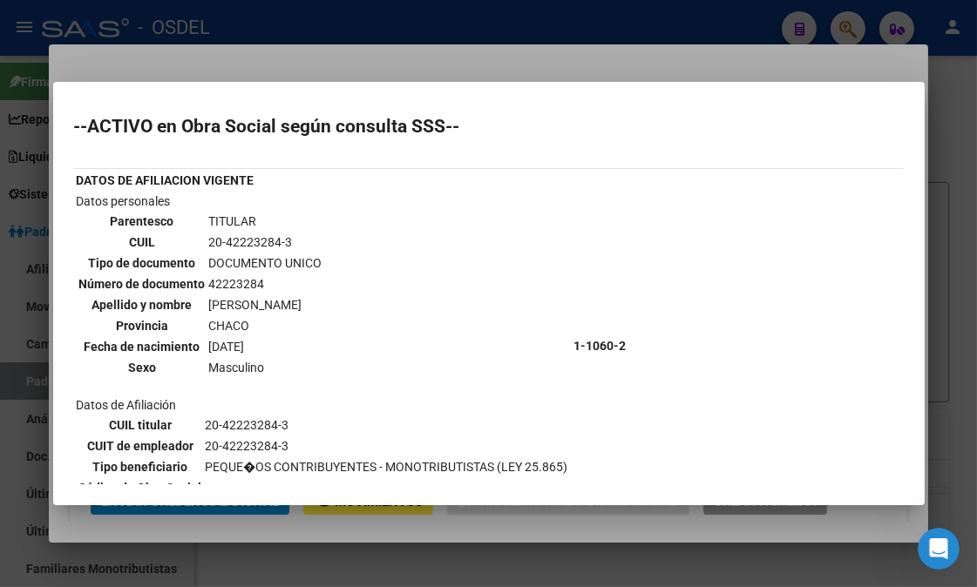
click at [932, 220] on div at bounding box center [488, 293] width 977 height 587
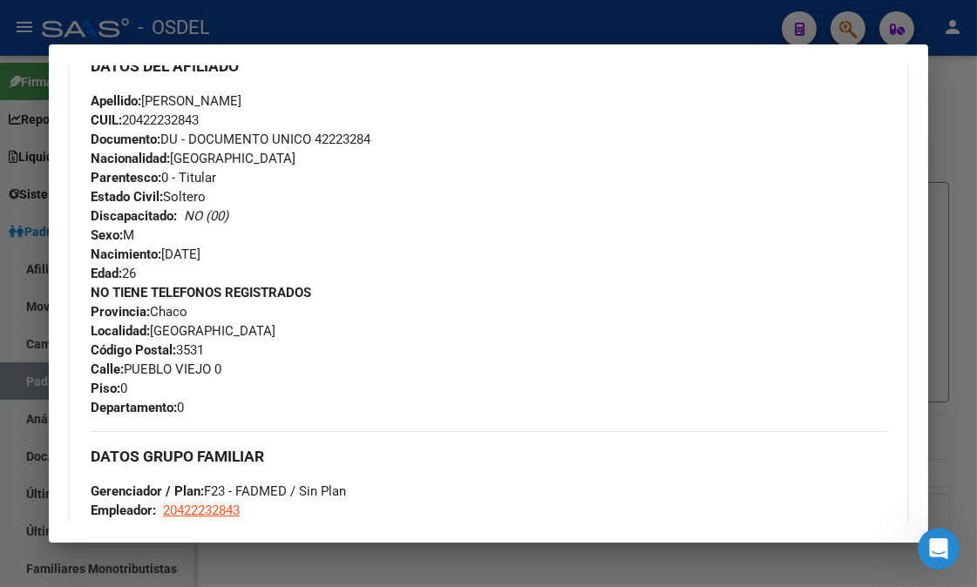
scroll to position [1278, 0]
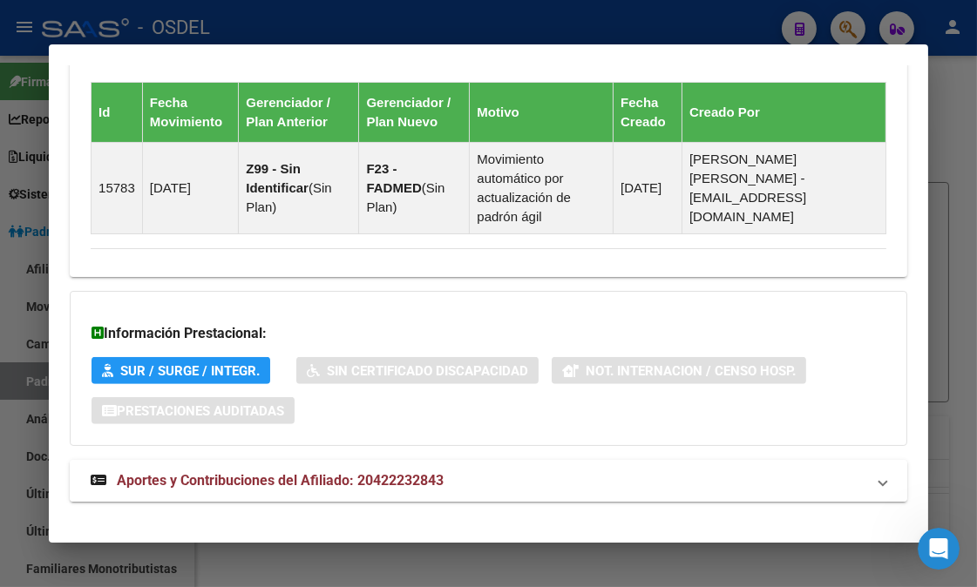
click at [228, 472] on span "Aportes y Contribuciones del Afiliado: 20422232843" at bounding box center [280, 480] width 327 height 17
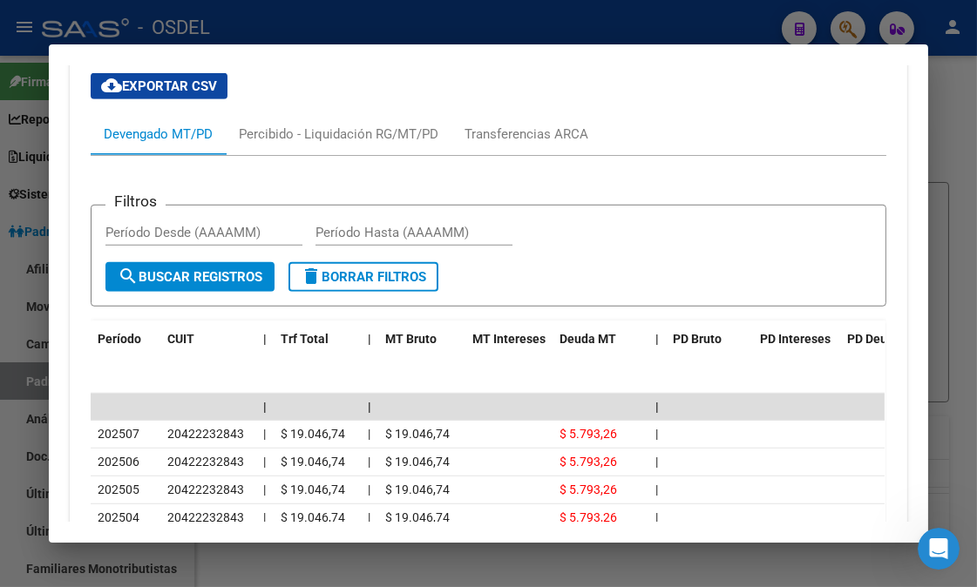
scroll to position [1956, 0]
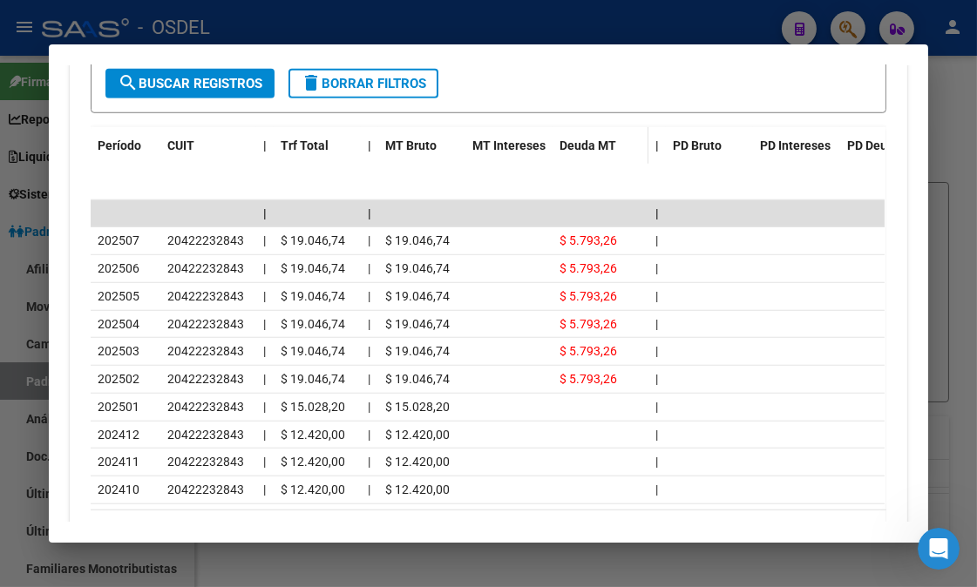
click at [581, 139] on span "Deuda MT" at bounding box center [587, 146] width 57 height 14
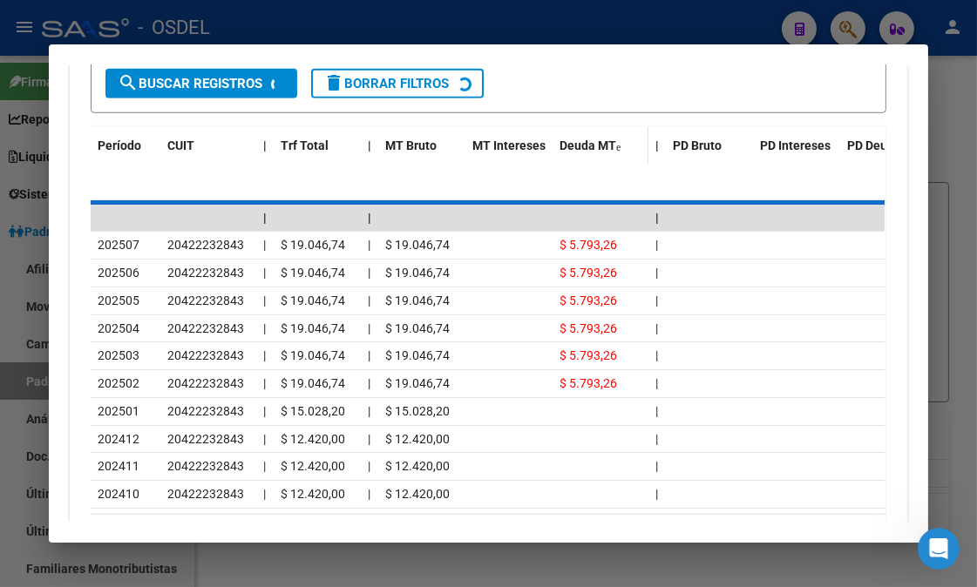
scroll to position [1956, 0]
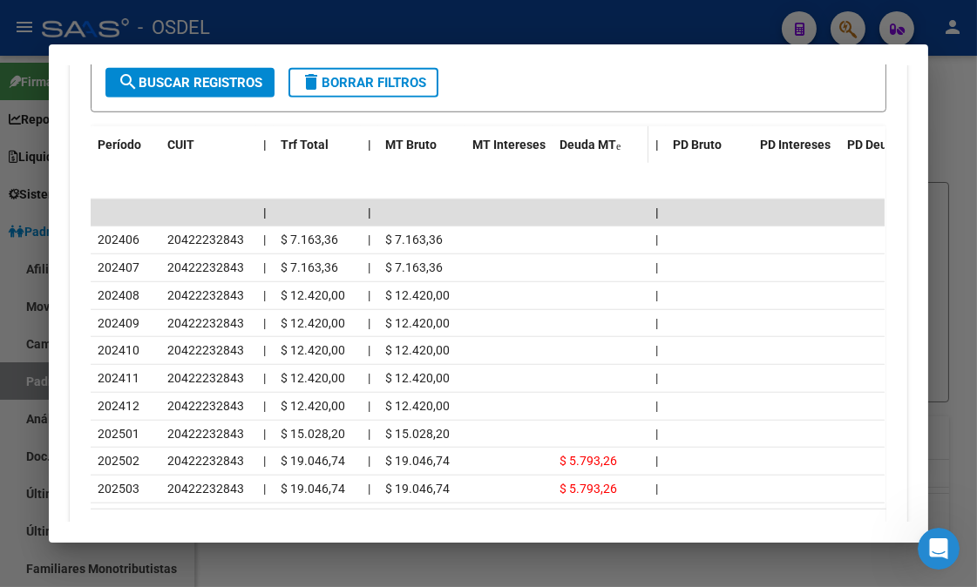
click at [581, 138] on span "Deuda MT" at bounding box center [587, 145] width 57 height 14
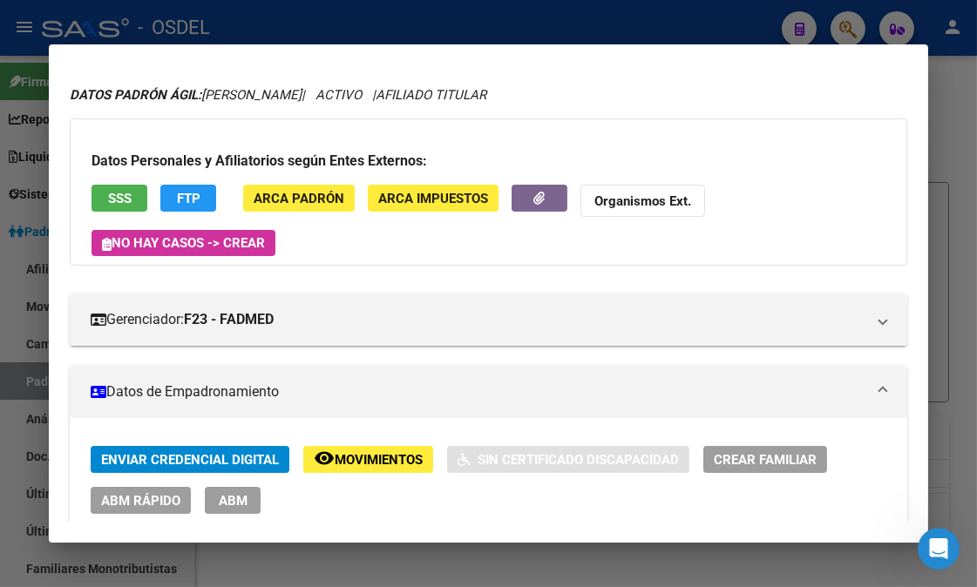
scroll to position [0, 0]
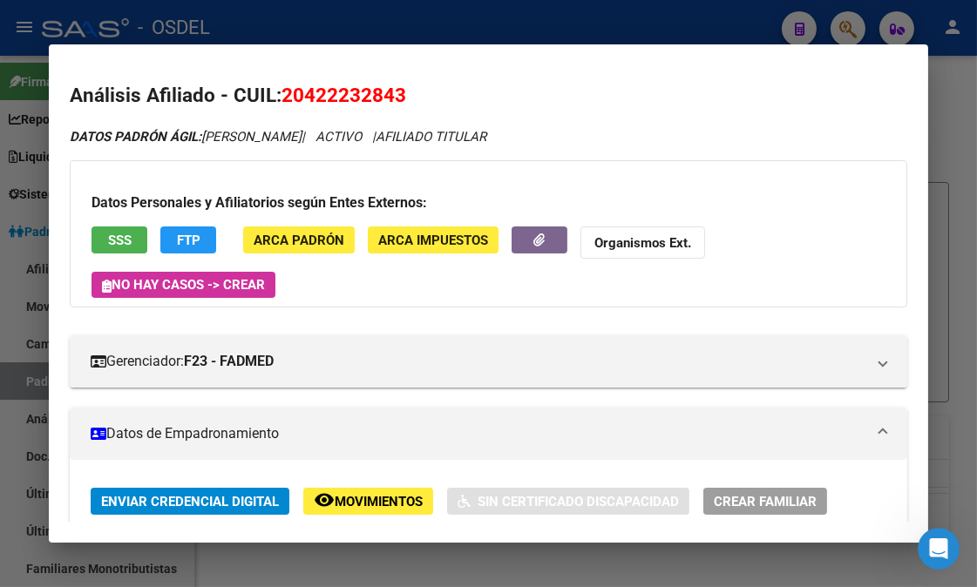
click at [952, 210] on div at bounding box center [488, 293] width 977 height 587
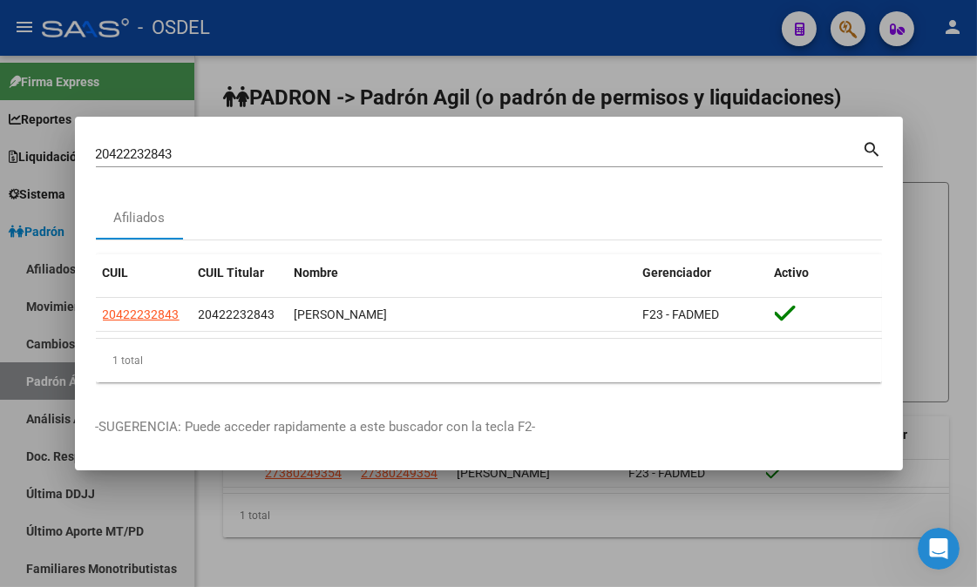
click at [952, 210] on div at bounding box center [488, 293] width 977 height 587
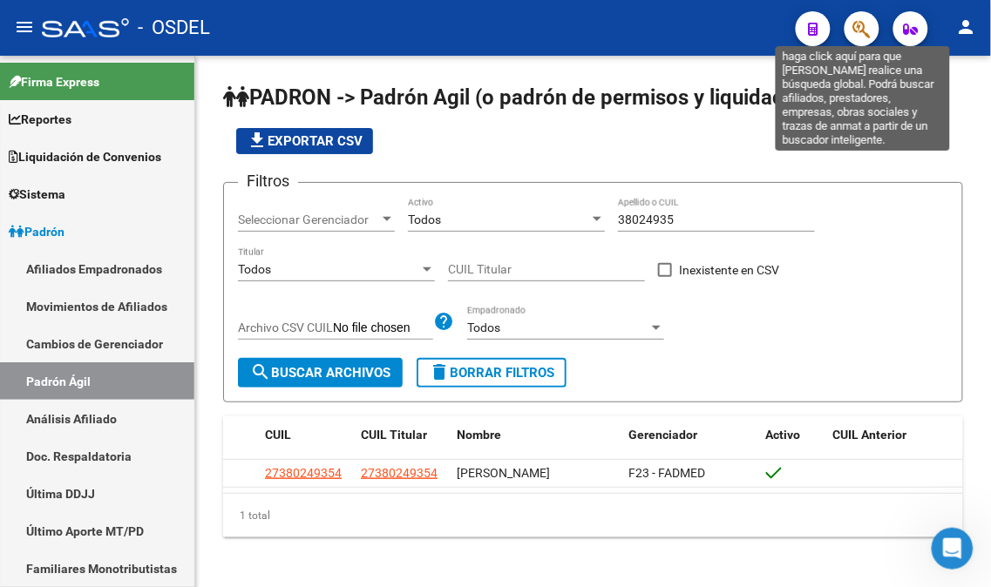
click at [867, 29] on icon "button" at bounding box center [861, 29] width 17 height 20
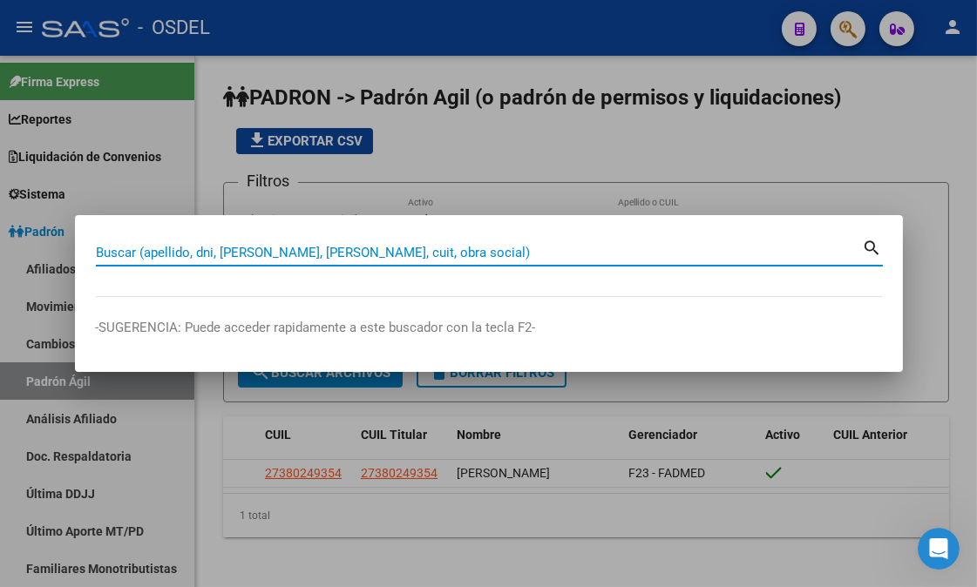
click at [290, 248] on input "Buscar (apellido, dni, [PERSON_NAME], [PERSON_NAME], cuit, obra social)" at bounding box center [479, 253] width 767 height 16
paste input "42473454"
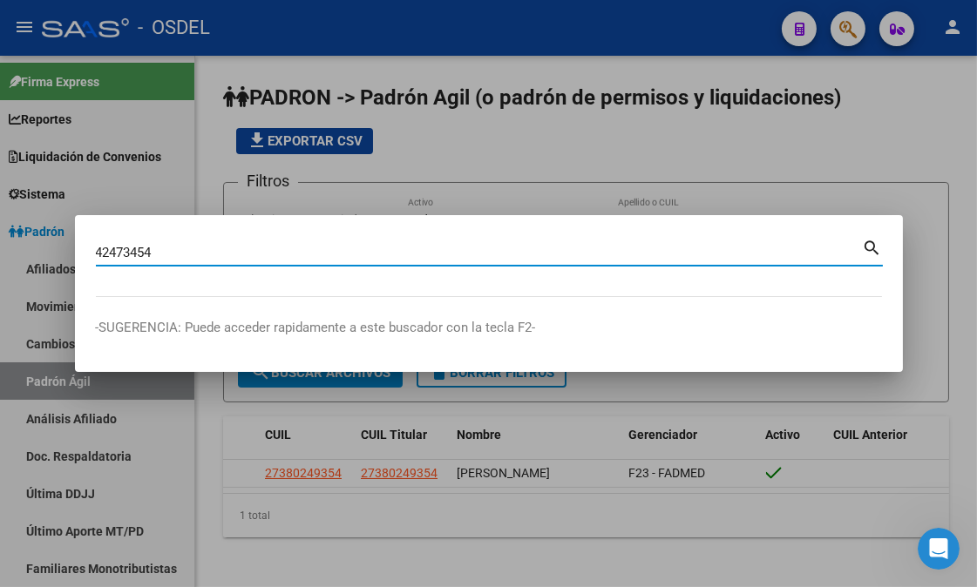
type input "42473454"
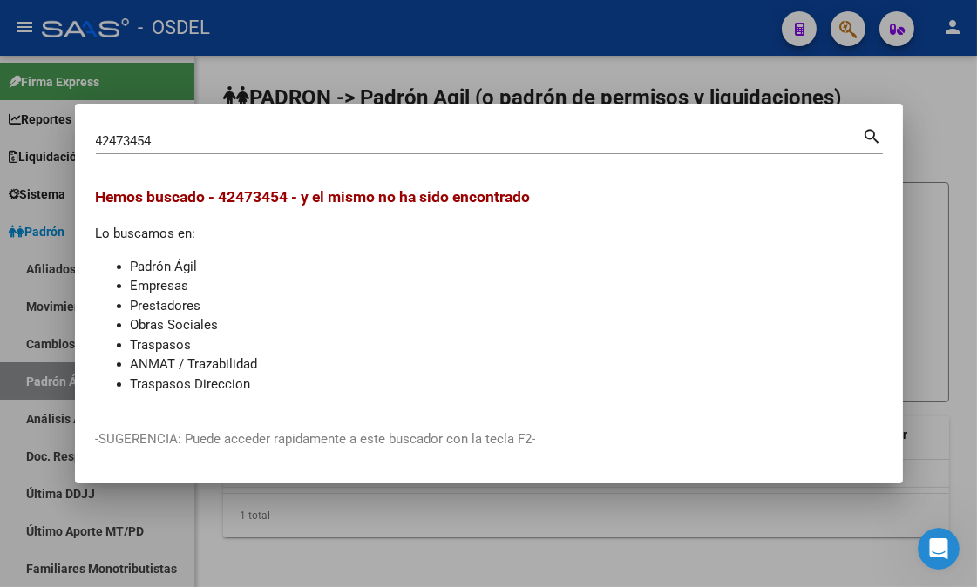
click at [925, 125] on div at bounding box center [488, 293] width 977 height 587
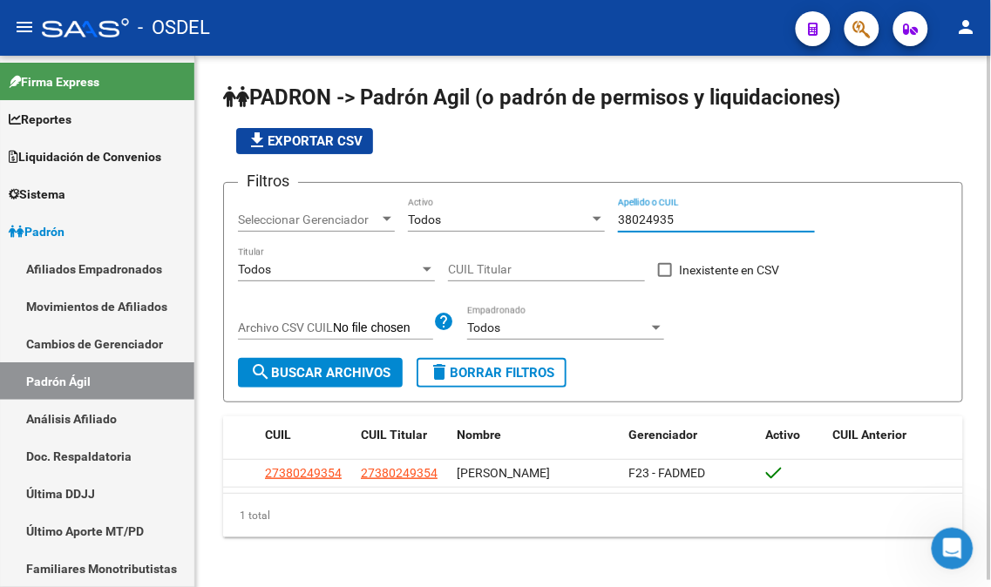
drag, startPoint x: 694, startPoint y: 213, endPoint x: 594, endPoint y: 215, distance: 99.4
click at [594, 215] on div "Filtros Seleccionar Gerenciador Seleccionar Gerenciador Todos Activo 38024935 A…" at bounding box center [593, 277] width 710 height 161
paste input "42473454"
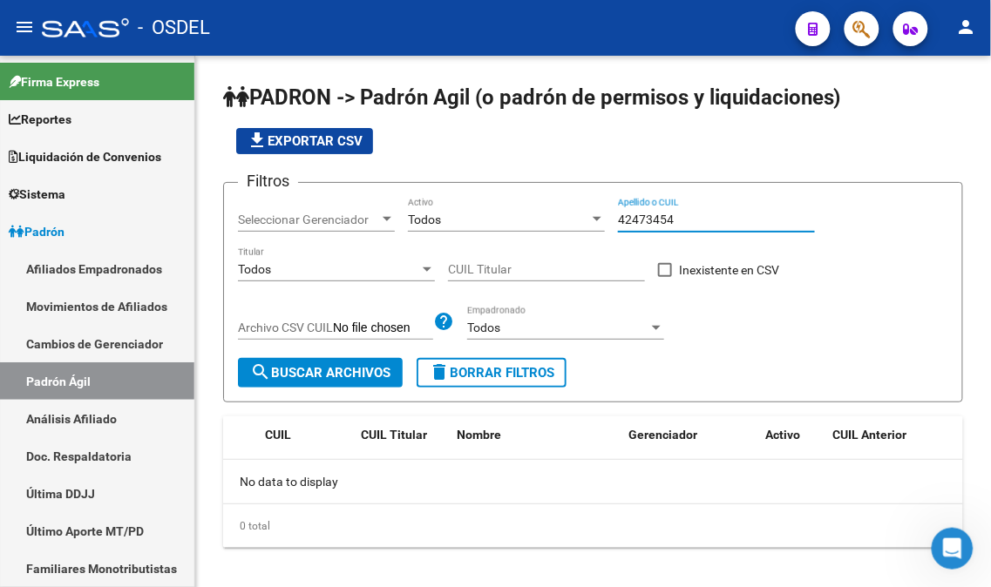
type input "42473454"
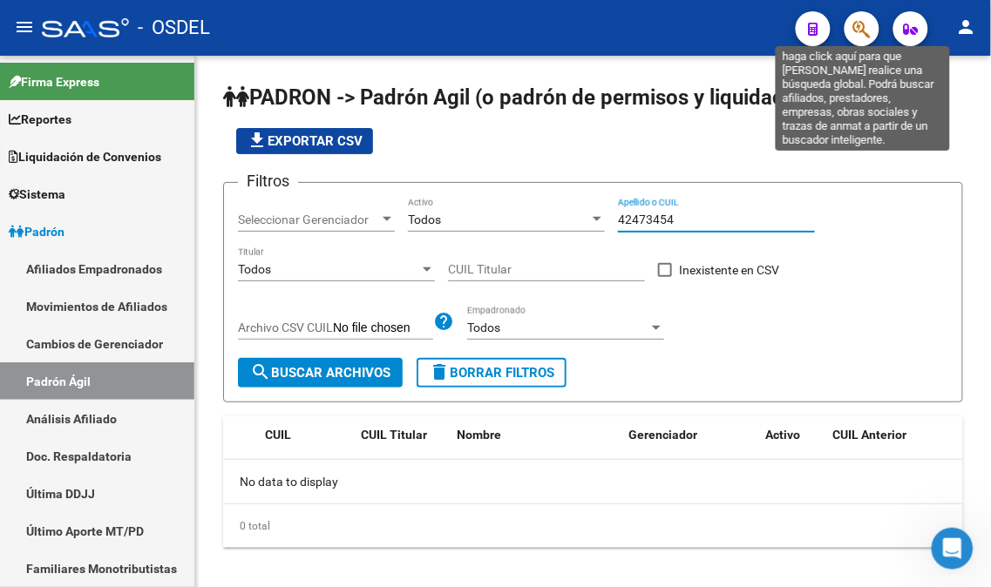
click at [864, 33] on icon "button" at bounding box center [861, 29] width 17 height 20
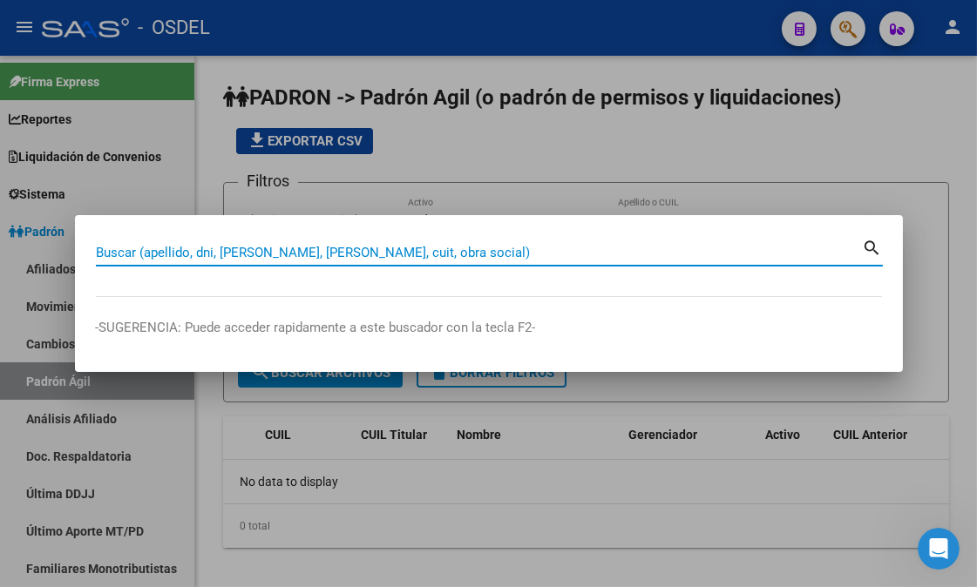
click at [351, 247] on input "Buscar (apellido, dni, [PERSON_NAME], [PERSON_NAME], cuit, obra social)" at bounding box center [479, 253] width 767 height 16
paste input "40847447"
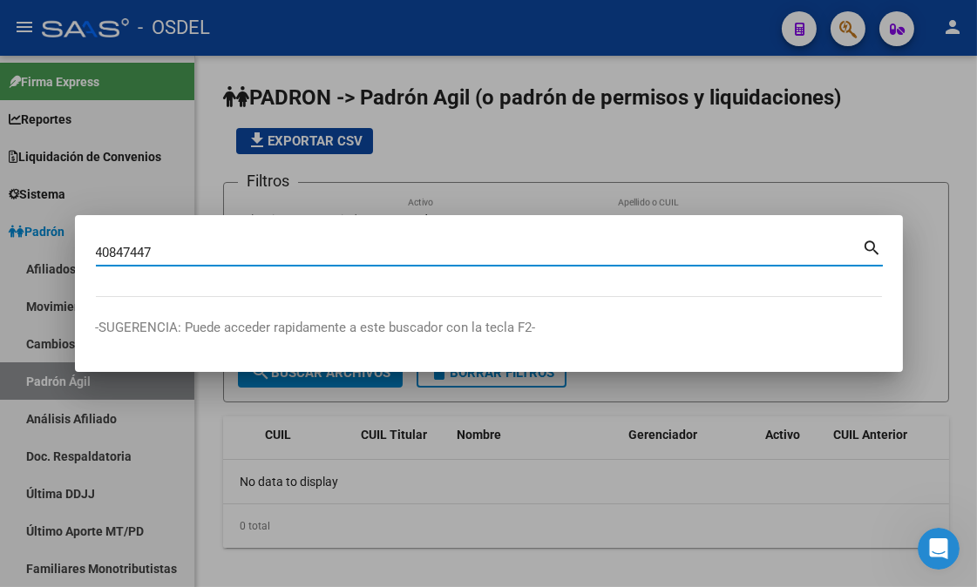
type input "40847447"
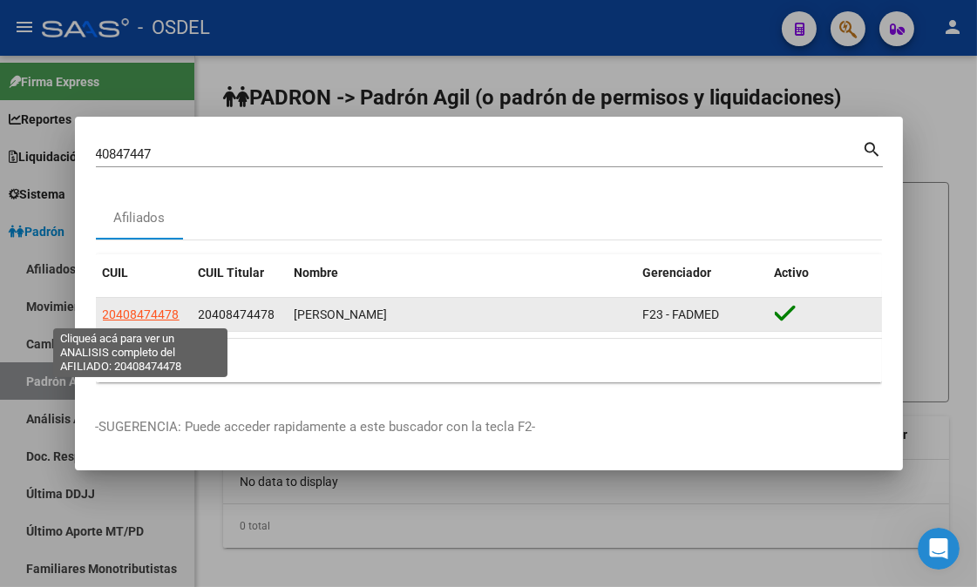
click at [118, 308] on span "20408474478" at bounding box center [141, 315] width 77 height 14
type textarea "20408474478"
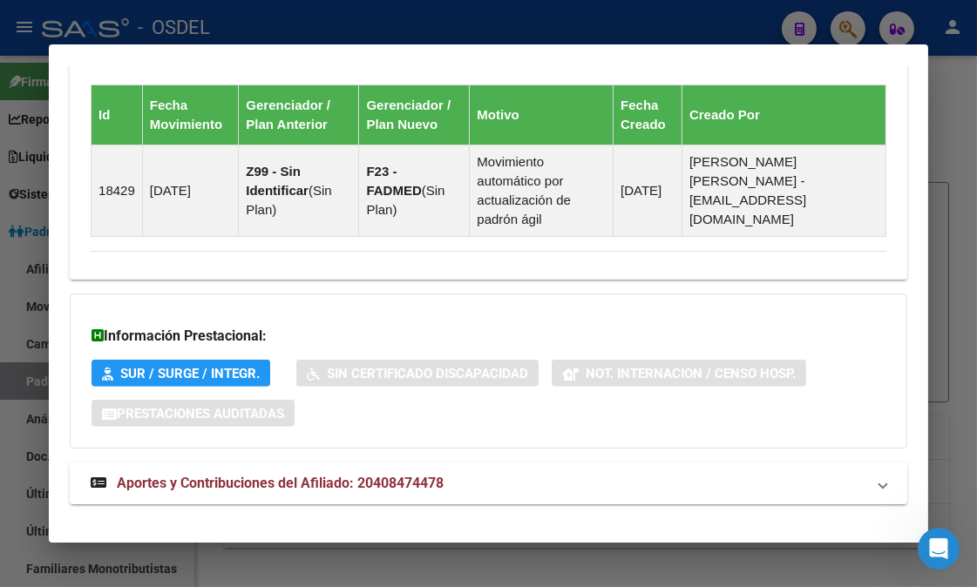
scroll to position [1336, 0]
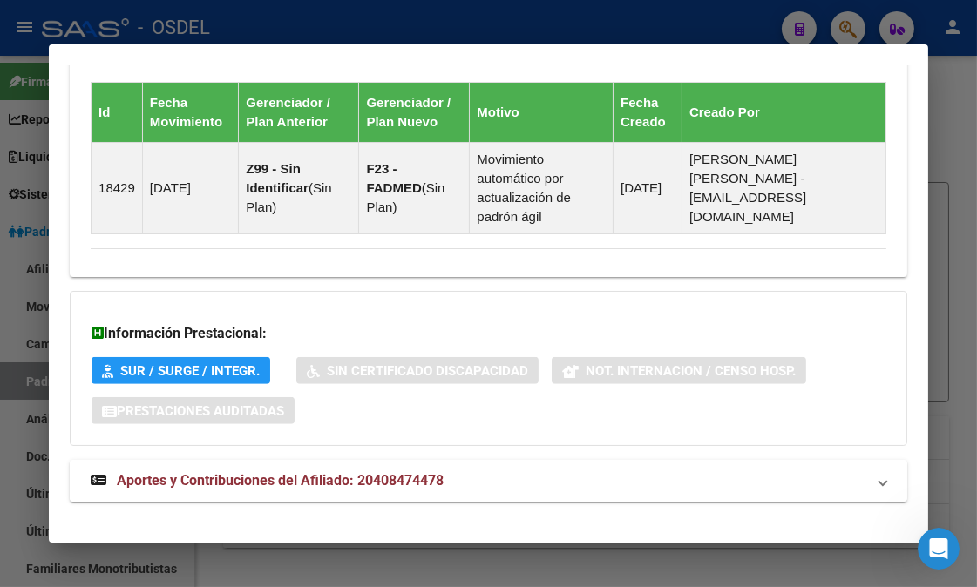
click at [327, 472] on span "Aportes y Contribuciones del Afiliado: 20408474478" at bounding box center [280, 480] width 327 height 17
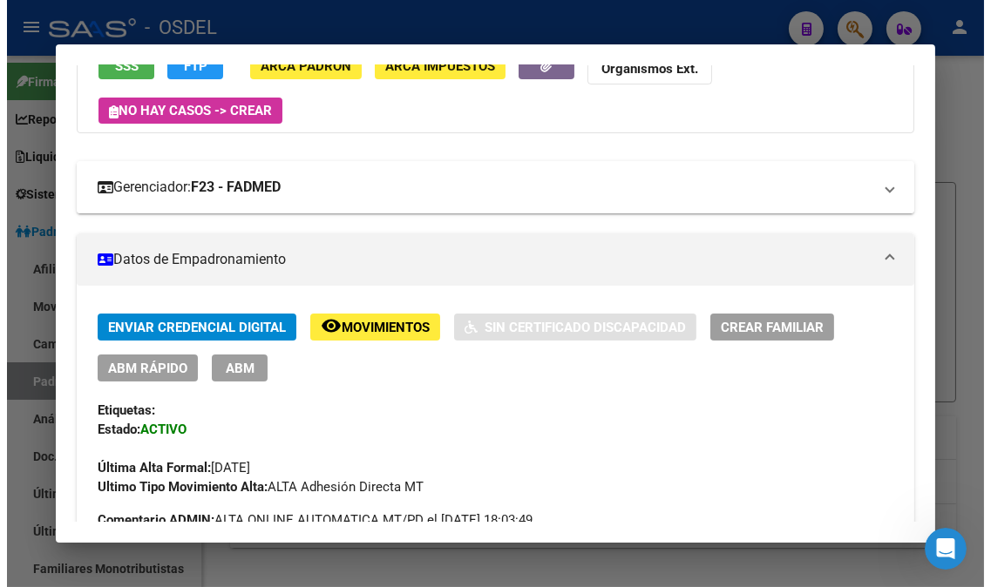
scroll to position [0, 0]
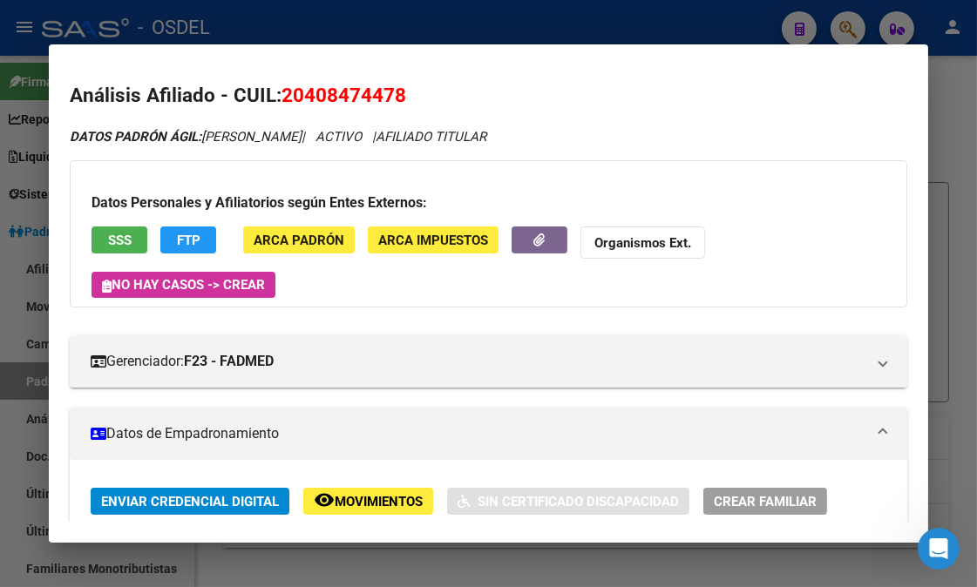
click at [125, 234] on span "SSS" at bounding box center [120, 241] width 24 height 16
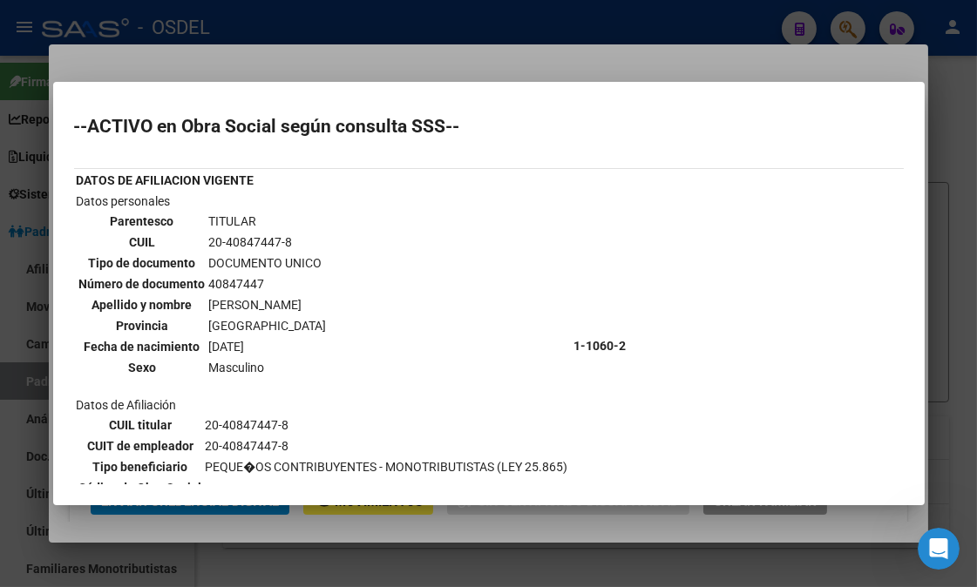
click at [947, 246] on div at bounding box center [488, 293] width 977 height 587
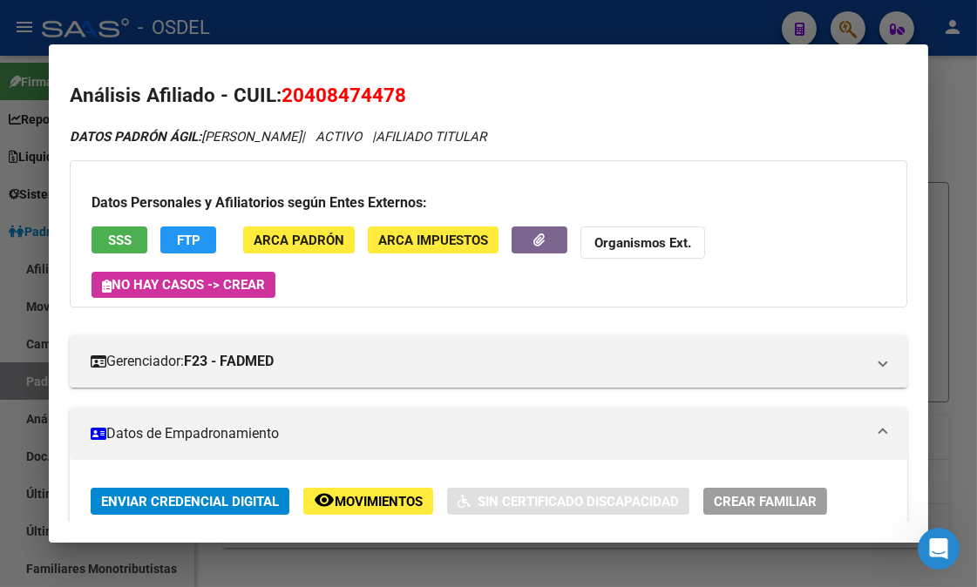
click at [969, 197] on div at bounding box center [488, 293] width 977 height 587
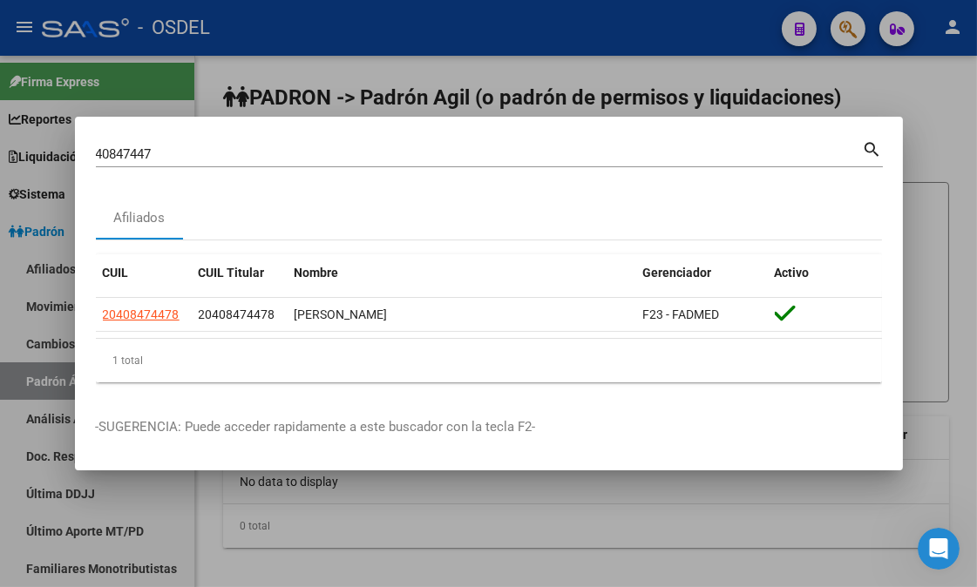
click at [924, 213] on div at bounding box center [488, 293] width 977 height 587
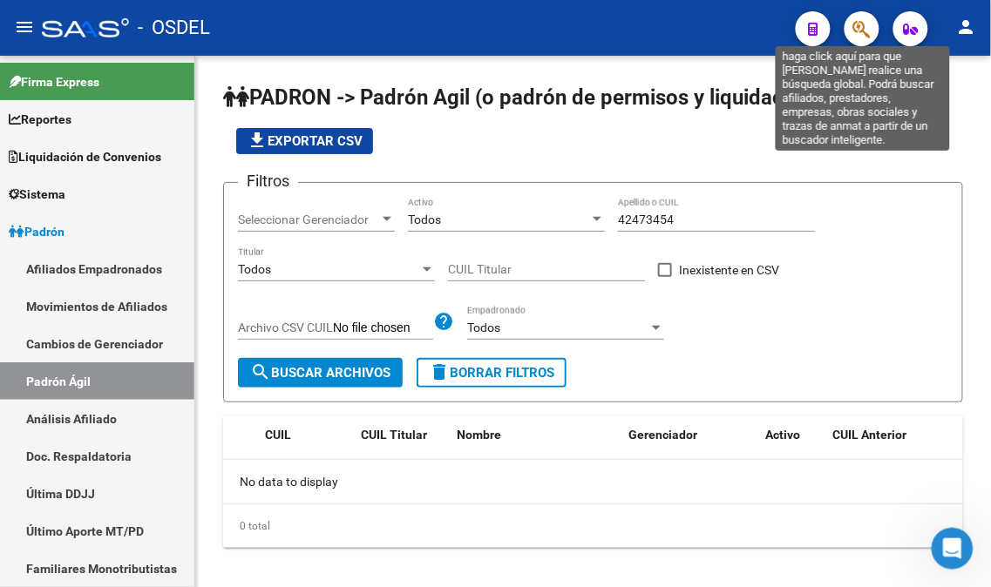
click at [861, 21] on icon "button" at bounding box center [861, 29] width 17 height 20
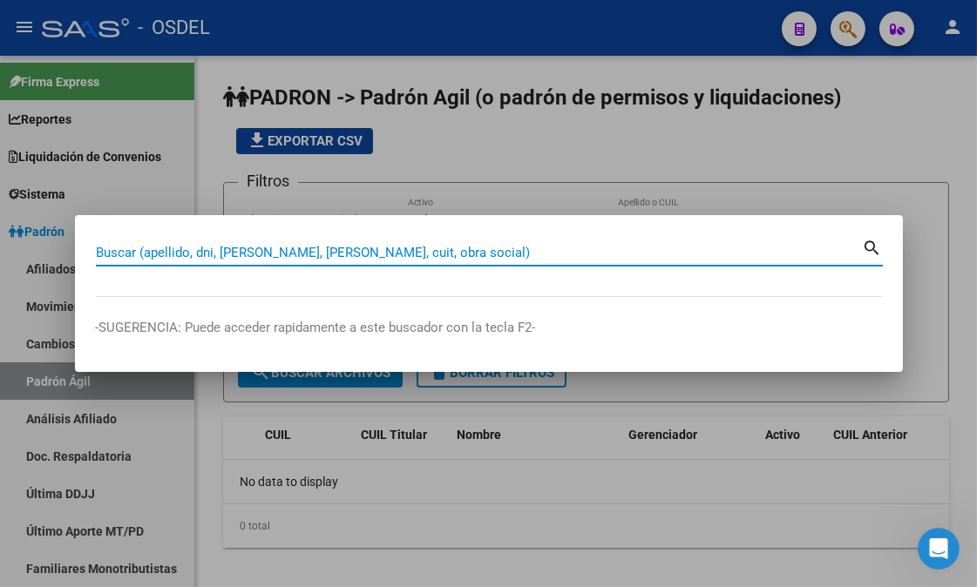
click at [355, 247] on input "Buscar (apellido, dni, [PERSON_NAME], [PERSON_NAME], cuit, obra social)" at bounding box center [479, 253] width 767 height 16
paste input "-58456297"
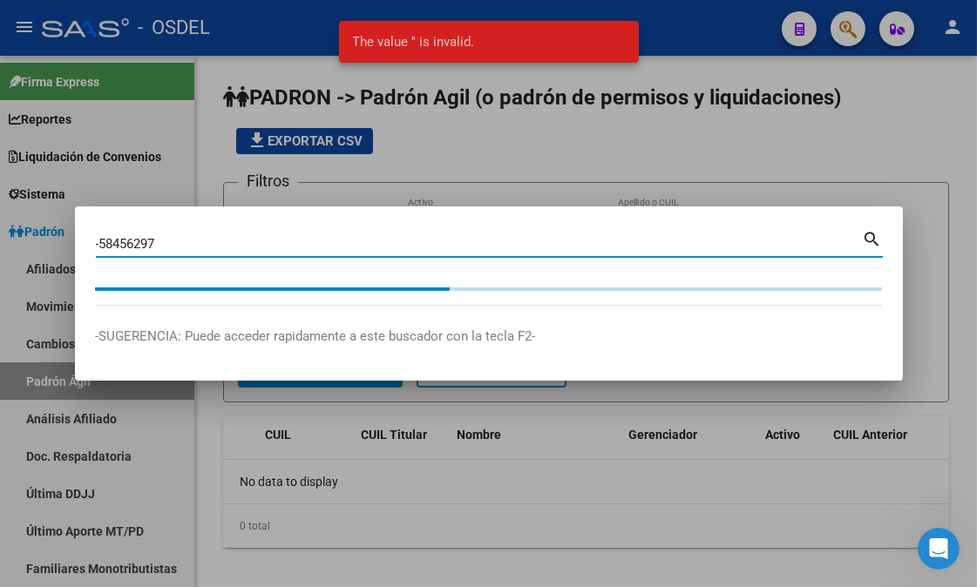
click at [98, 247] on input "-58456297" at bounding box center [479, 244] width 767 height 16
type input "58456297"
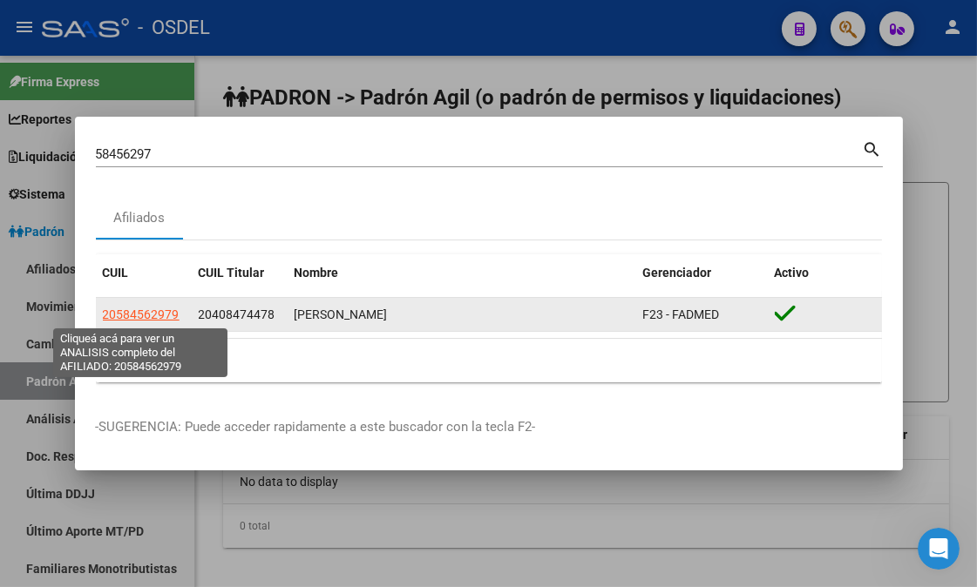
click at [129, 317] on span "20584562979" at bounding box center [141, 315] width 77 height 14
type textarea "20584562979"
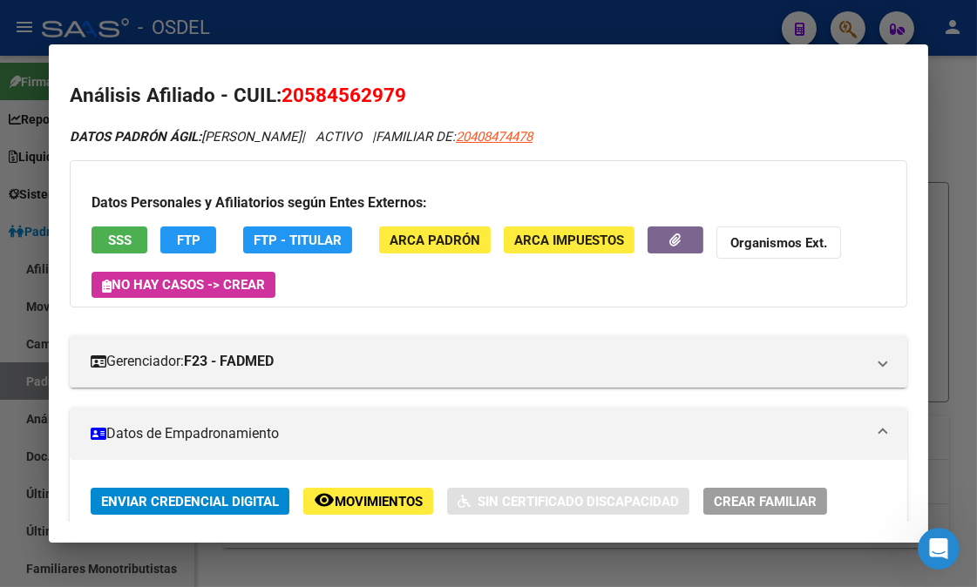
click at [117, 244] on span "SSS" at bounding box center [120, 241] width 24 height 16
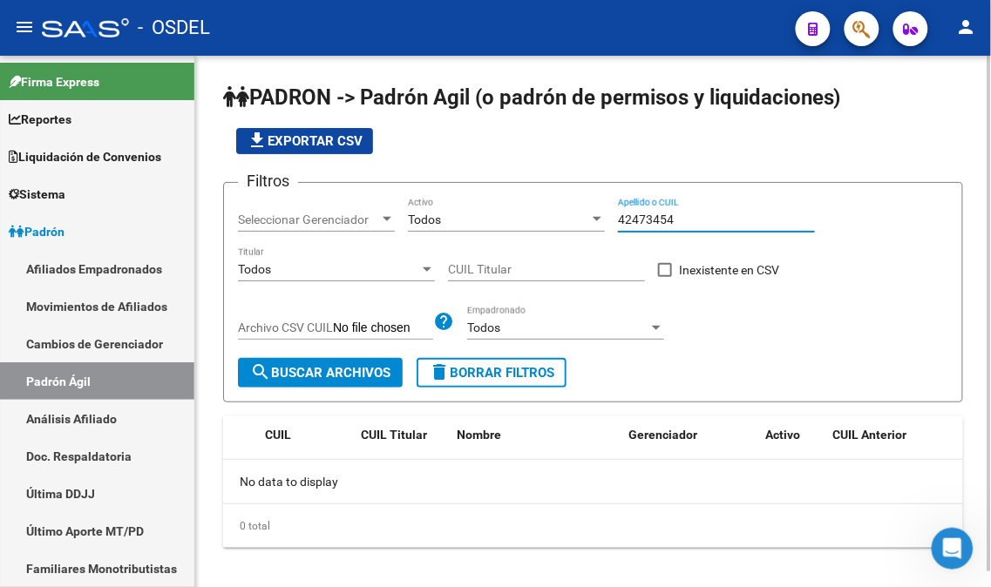
drag, startPoint x: 681, startPoint y: 216, endPoint x: 615, endPoint y: 227, distance: 67.1
click at [615, 227] on div "Filtros Seleccionar Gerenciador Seleccionar Gerenciador Todos Activo 42473454 A…" at bounding box center [593, 277] width 710 height 161
paste input "20584562979"
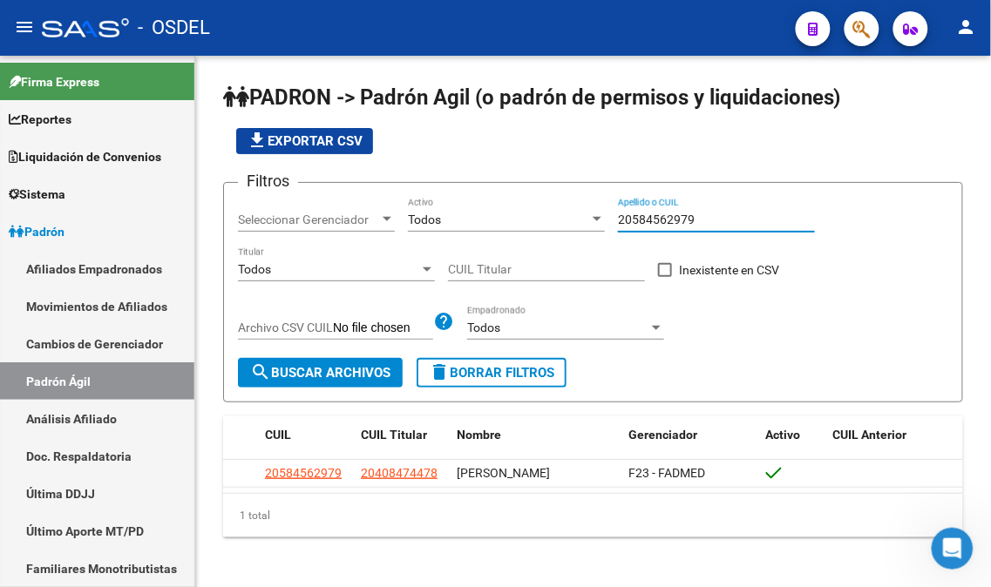
type input "20584562979"
